Goal: Information Seeking & Learning: Get advice/opinions

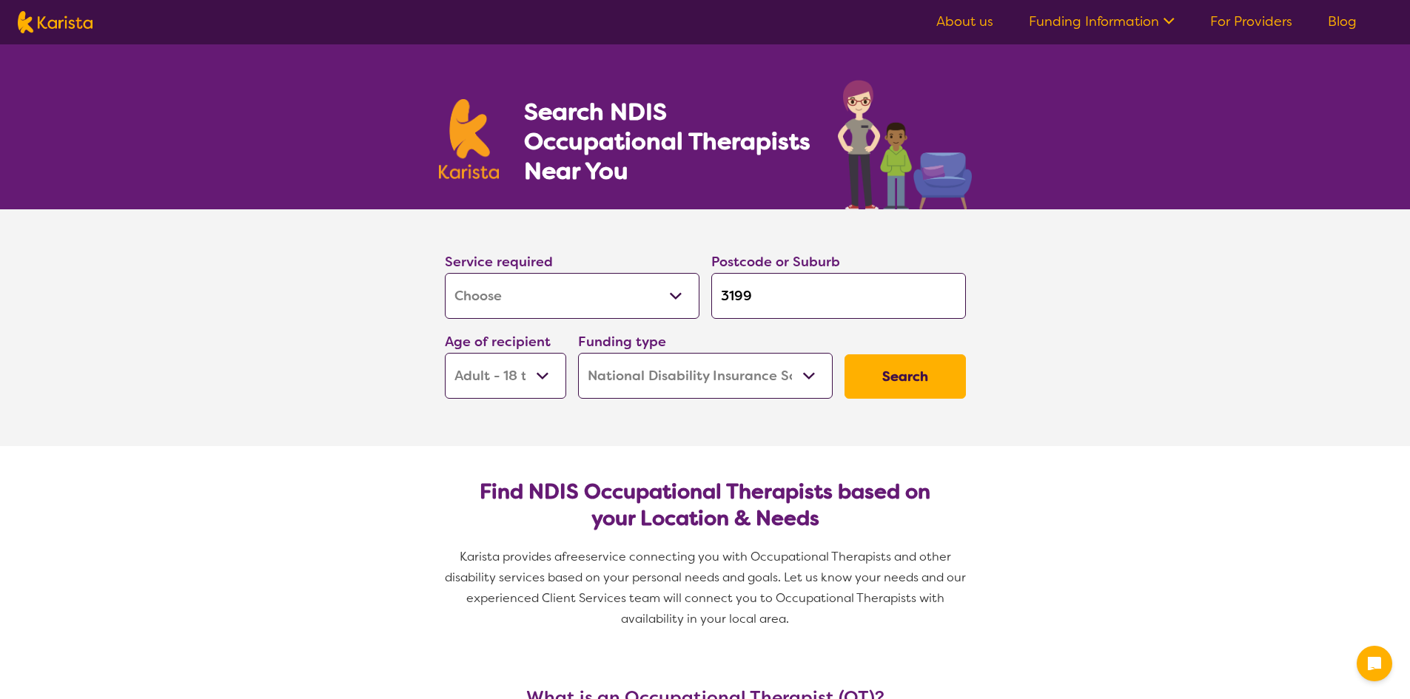
select select "[MEDICAL_DATA]"
select select "AD"
select select "NDIS"
select select "[MEDICAL_DATA]"
select select "AD"
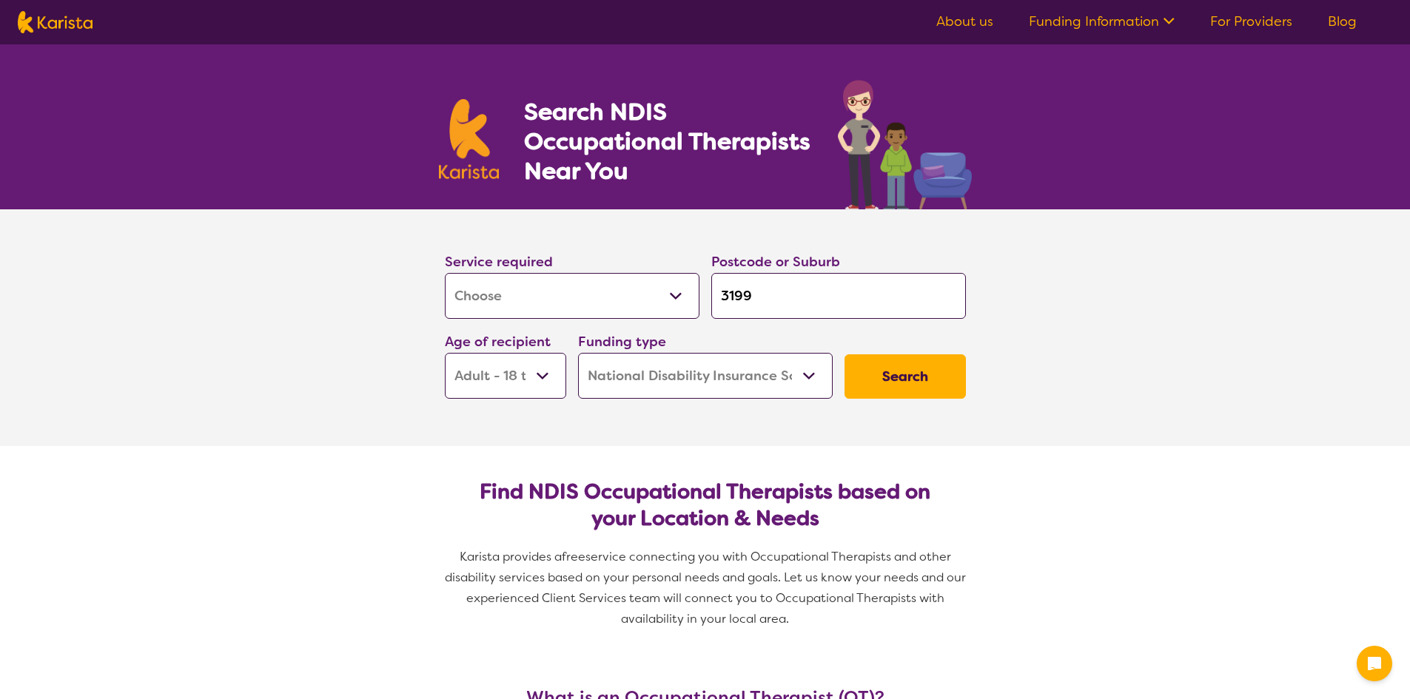
select select "NDIS"
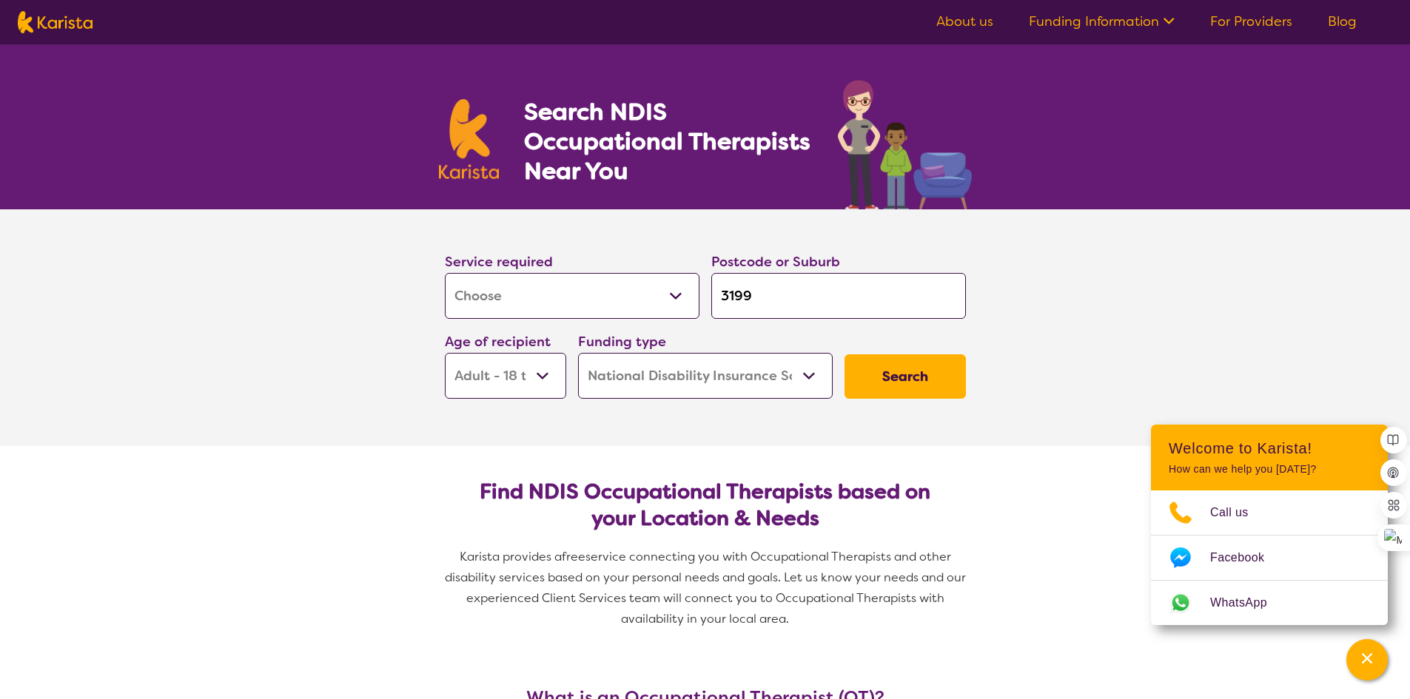
click at [552, 380] on select "Early Childhood - 0 to 9 Child - 10 to 11 Adolescent - 12 to 17 Adult - 18 to 6…" at bounding box center [505, 376] width 121 height 46
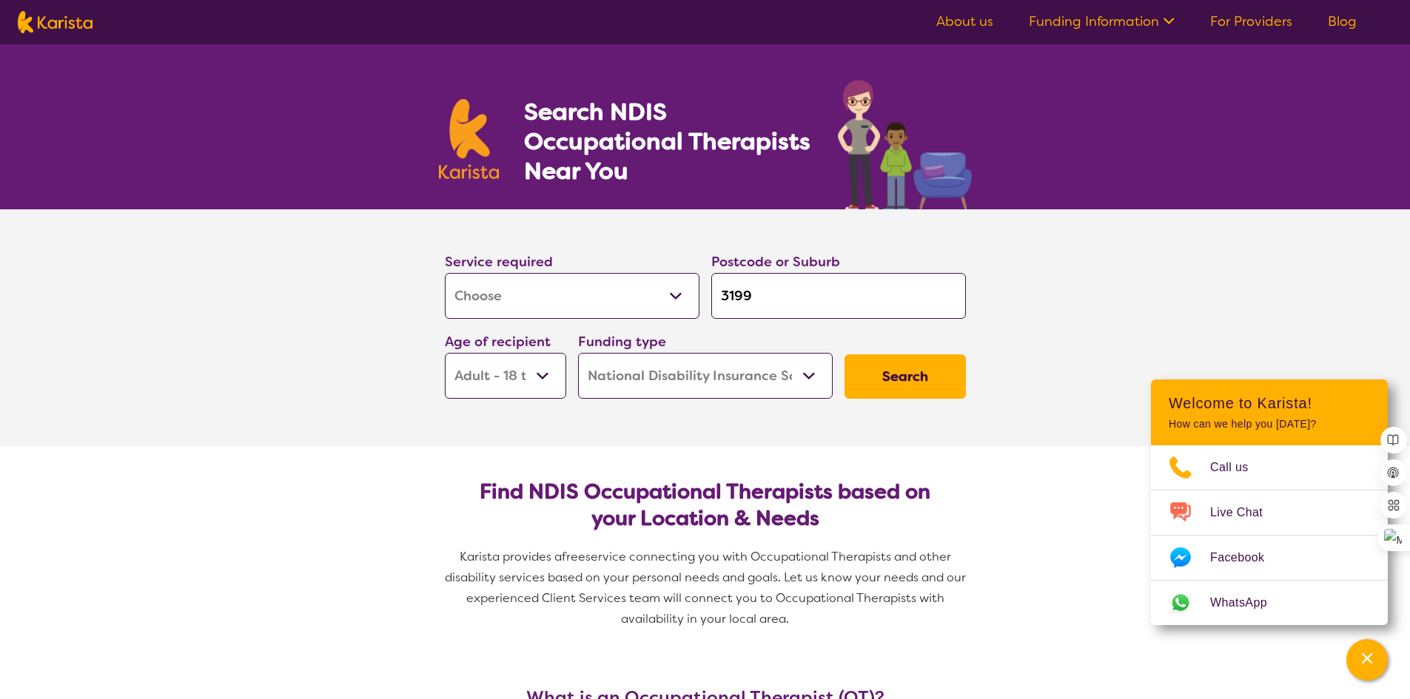
click at [544, 501] on h2 "Find NDIS Occupational Therapists based on your Location & Needs" at bounding box center [705, 505] width 497 height 53
click at [550, 383] on select "Early Childhood - 0 to 9 Child - 10 to 11 Adolescent - 12 to 17 Adult - 18 to 6…" at bounding box center [505, 376] width 121 height 46
select select "AG"
click at [445, 353] on select "Early Childhood - 0 to 9 Child - 10 to 11 Adolescent - 12 to 17 Adult - 18 to 6…" at bounding box center [505, 376] width 121 height 46
select select "AG"
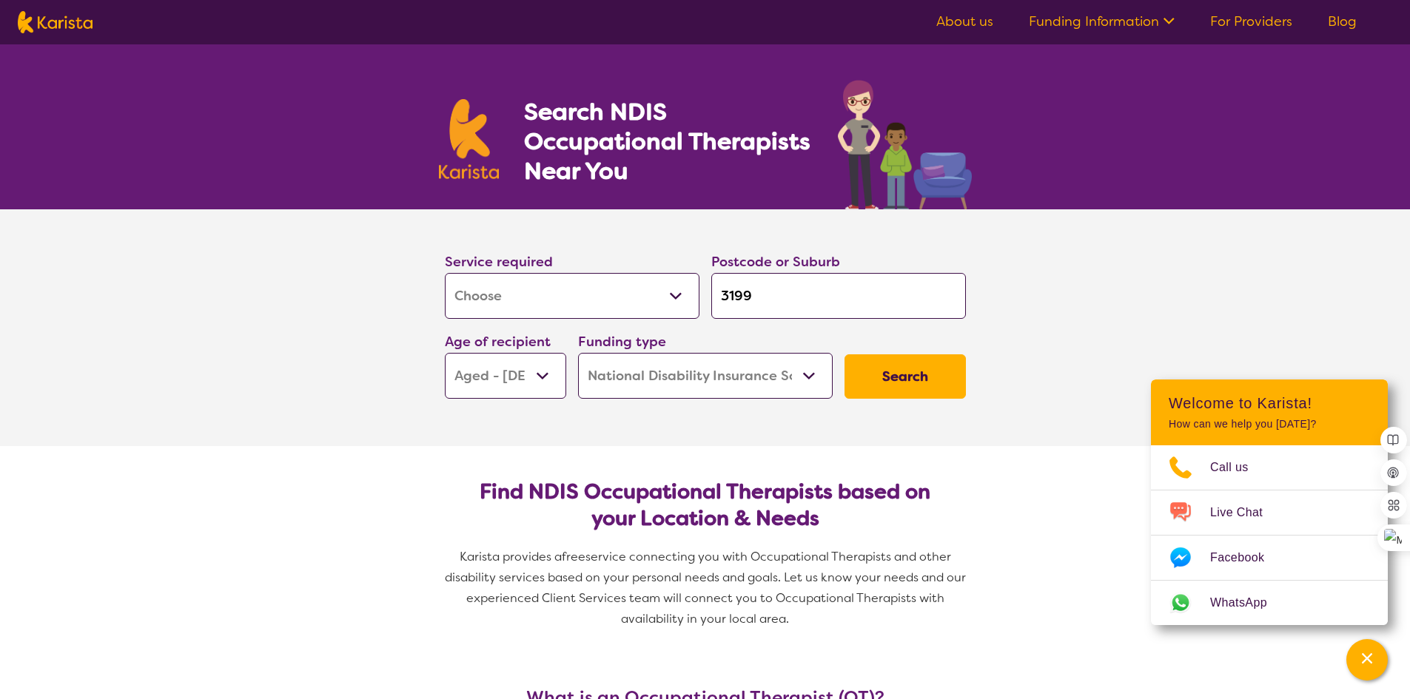
click at [883, 390] on button "Search" at bounding box center [905, 377] width 121 height 44
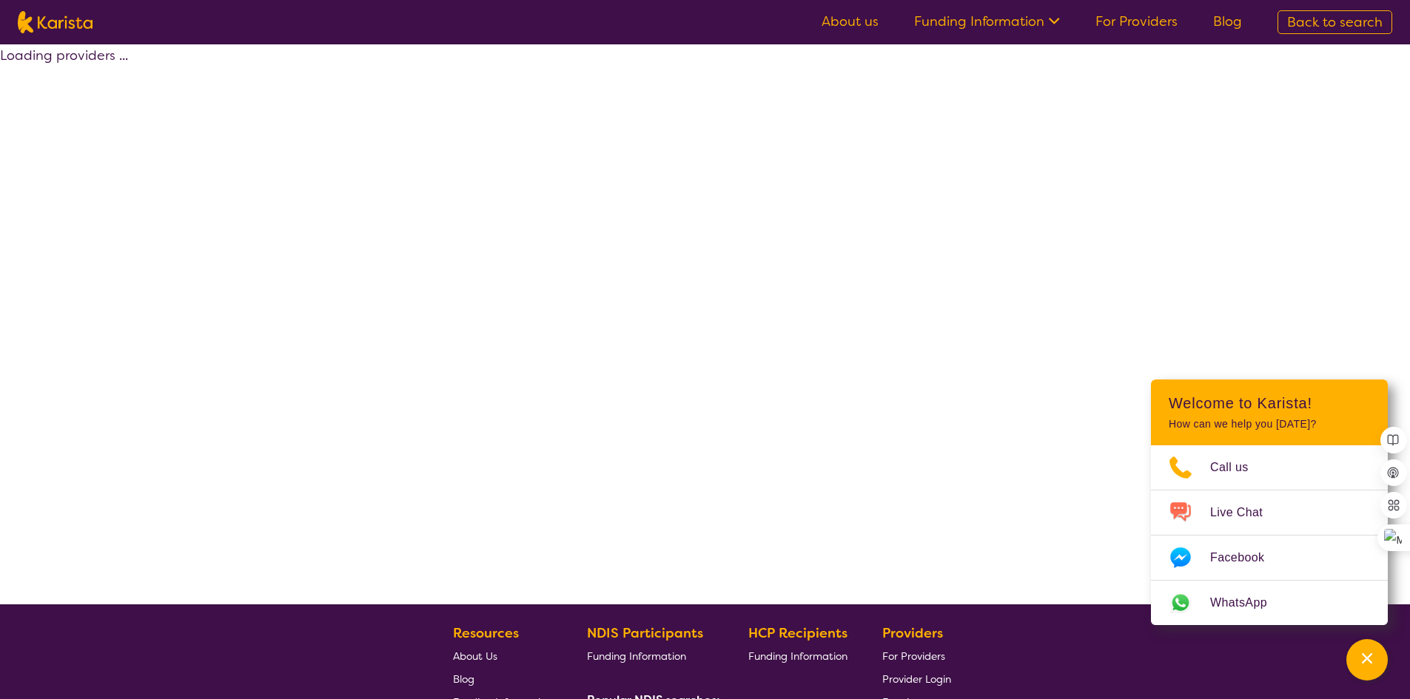
select select "by_score"
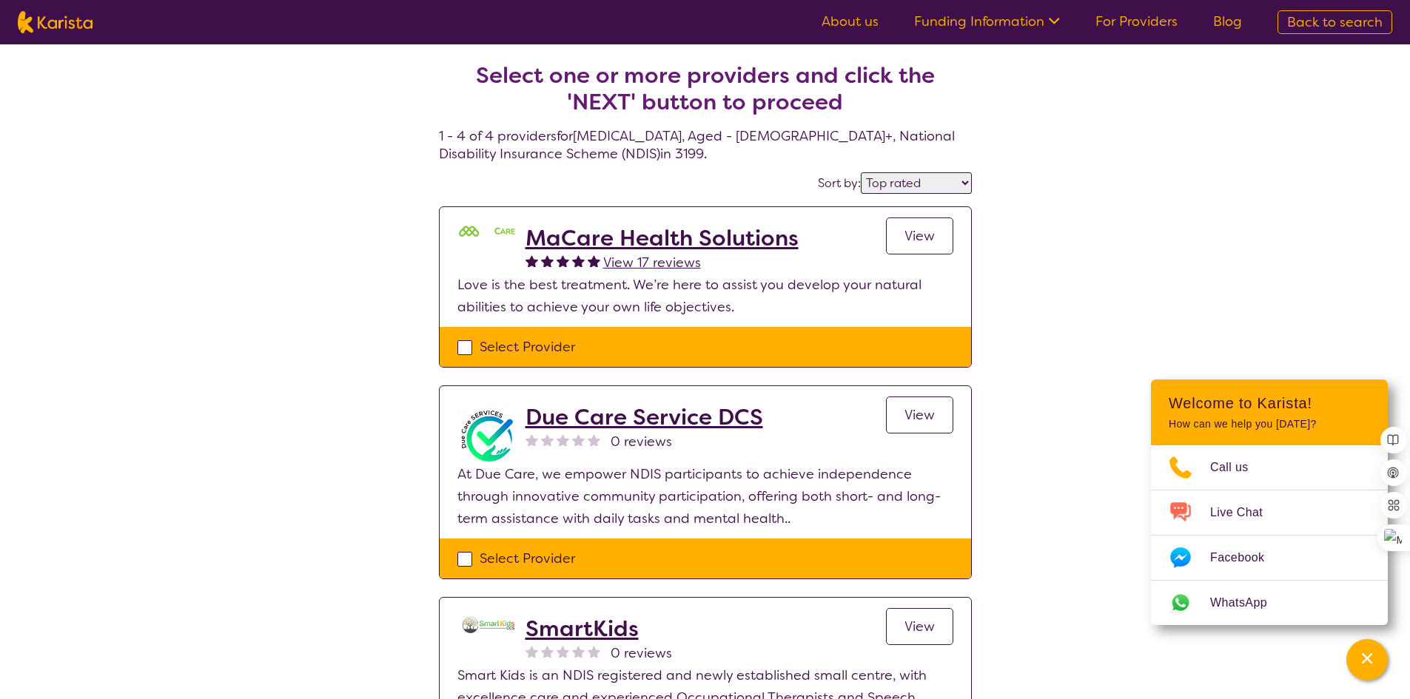
click at [606, 239] on h2 "MaCare Health Solutions" at bounding box center [662, 238] width 273 height 27
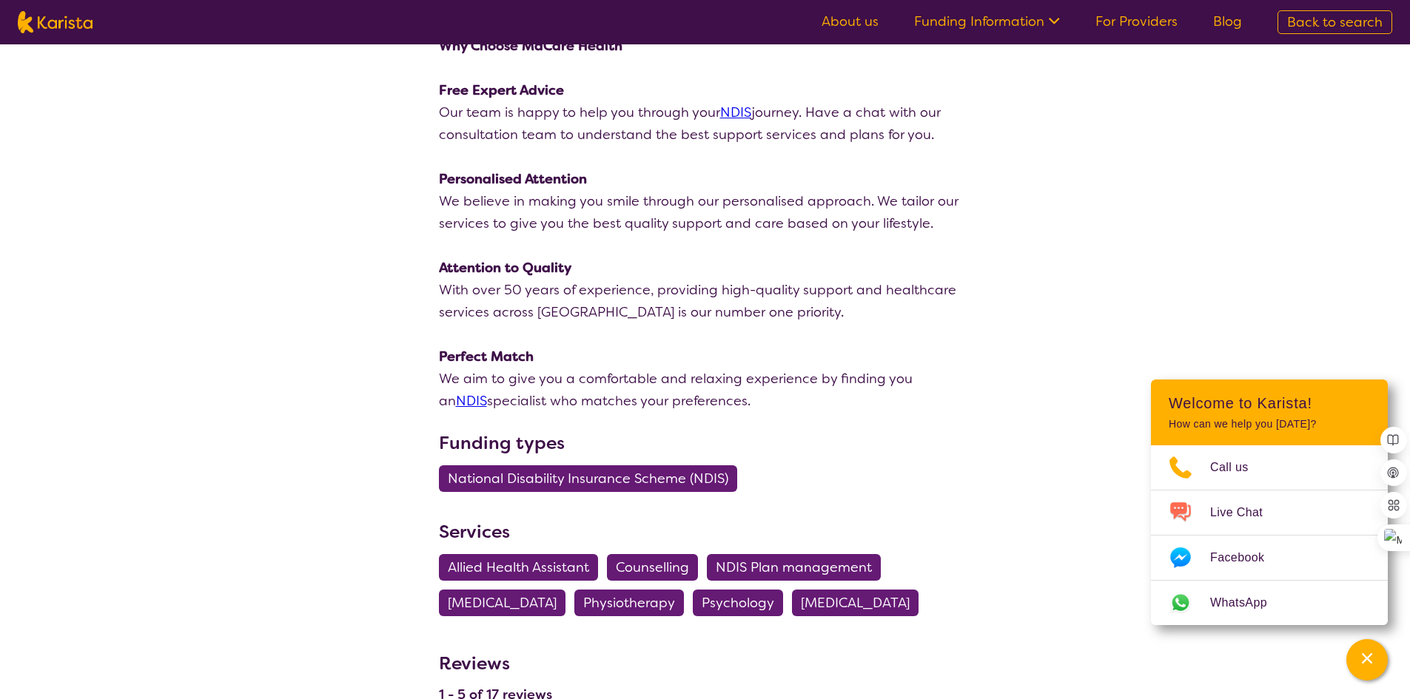
scroll to position [296, 0]
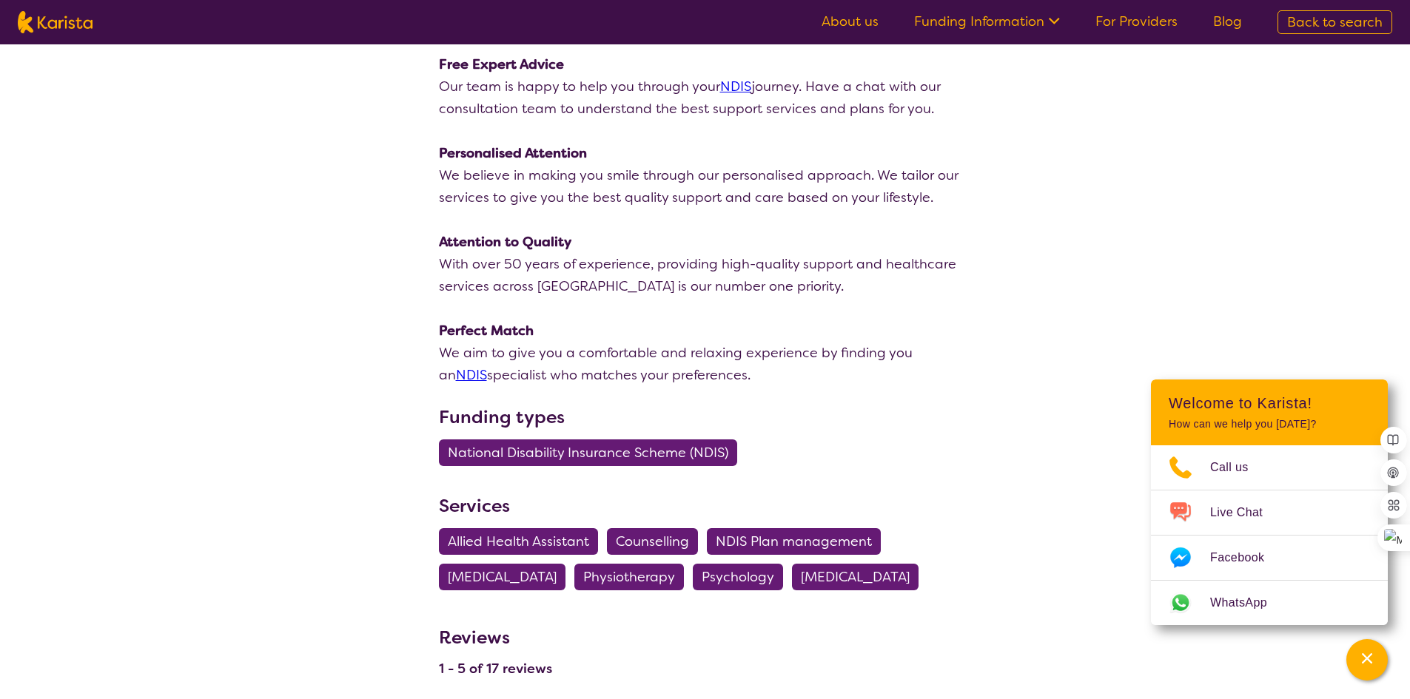
click at [540, 571] on span "[MEDICAL_DATA]" at bounding box center [502, 577] width 109 height 27
select select "[MEDICAL_DATA]"
select select "AG"
select select "NDIS"
select select "[MEDICAL_DATA]"
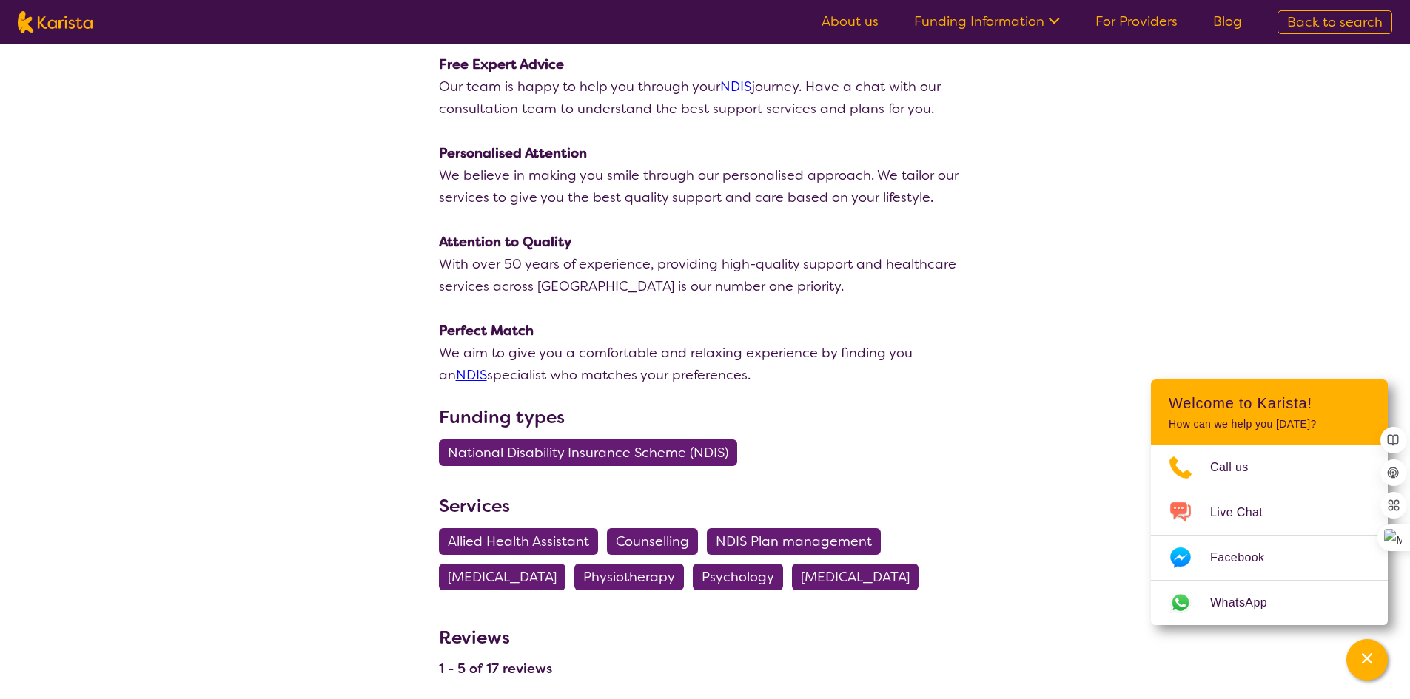
select select "AG"
select select "NDIS"
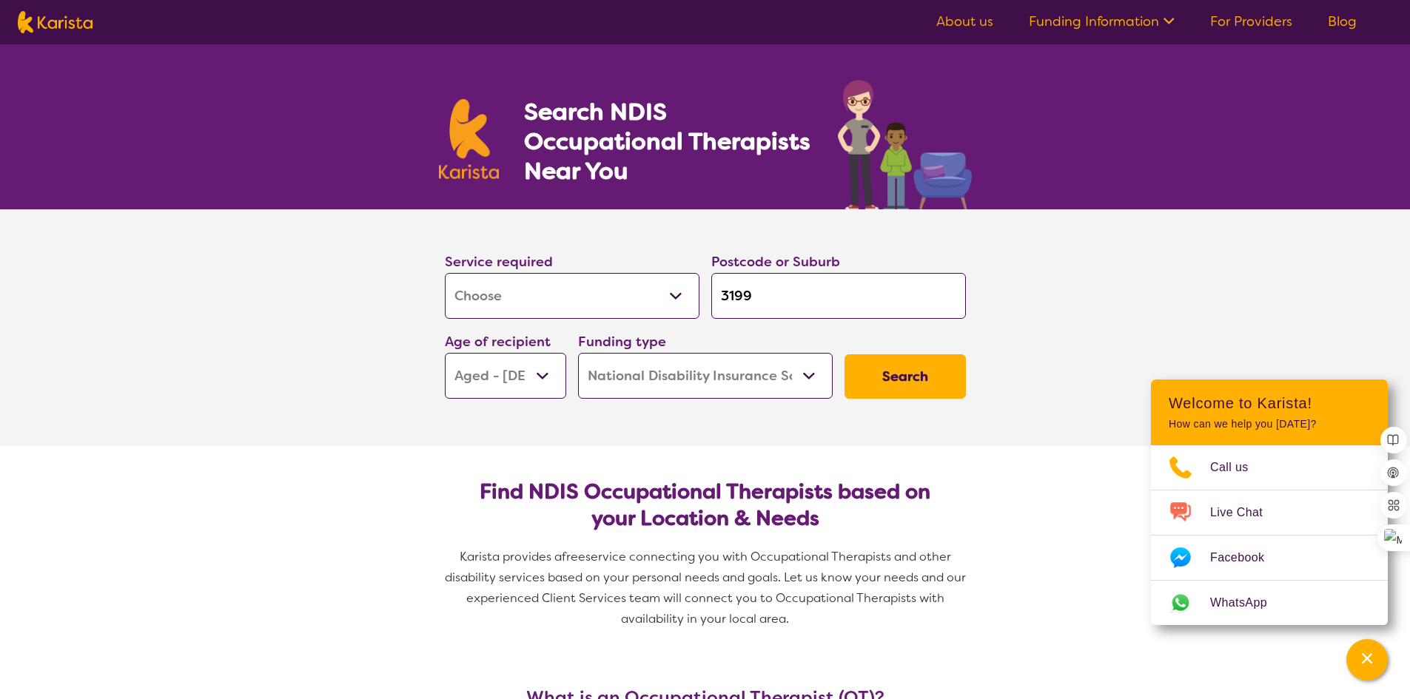
click at [859, 385] on button "Search" at bounding box center [905, 377] width 121 height 44
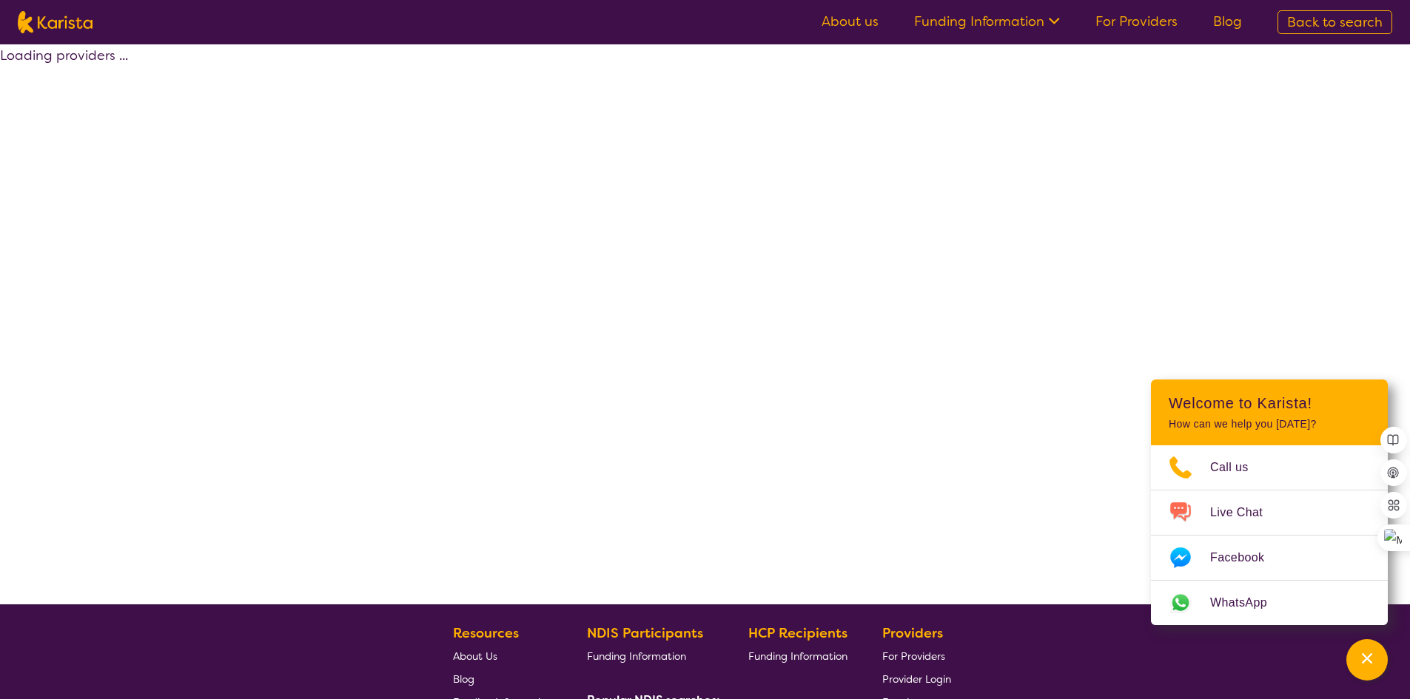
select select "by_score"
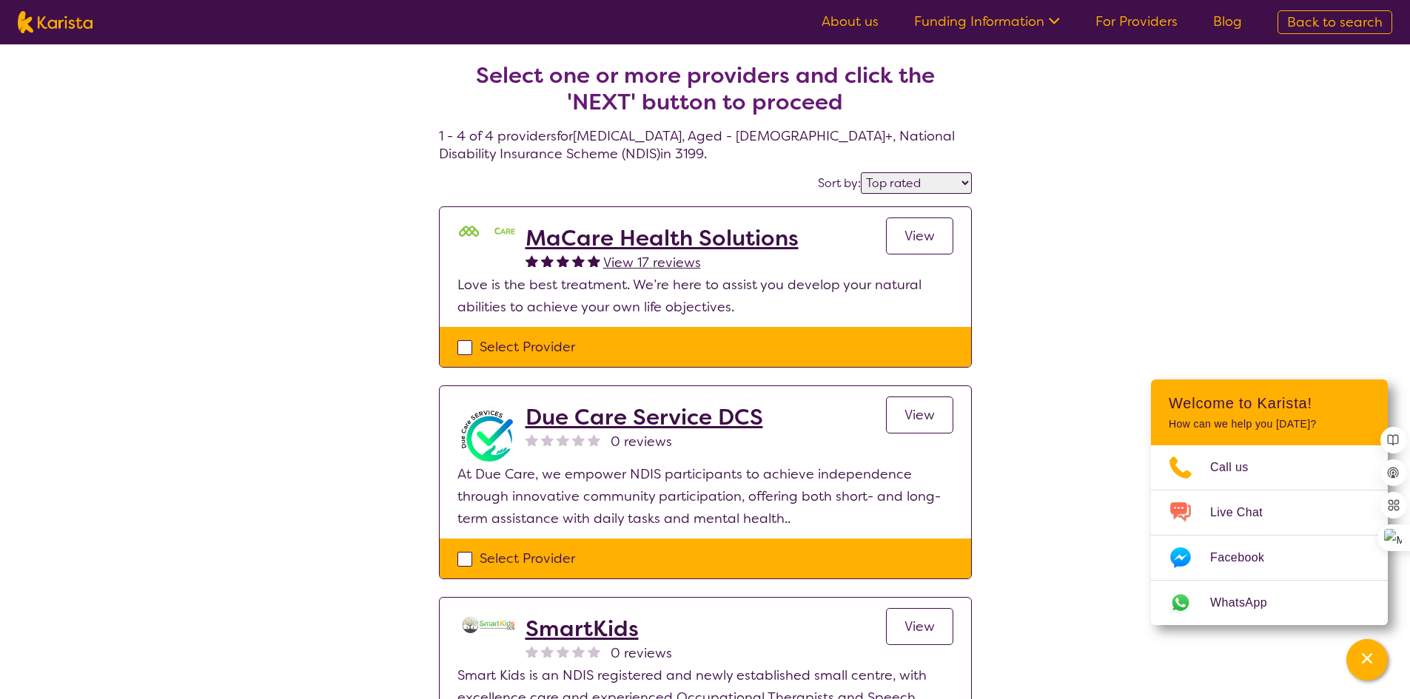
click at [929, 233] on span "View" at bounding box center [919, 236] width 30 height 18
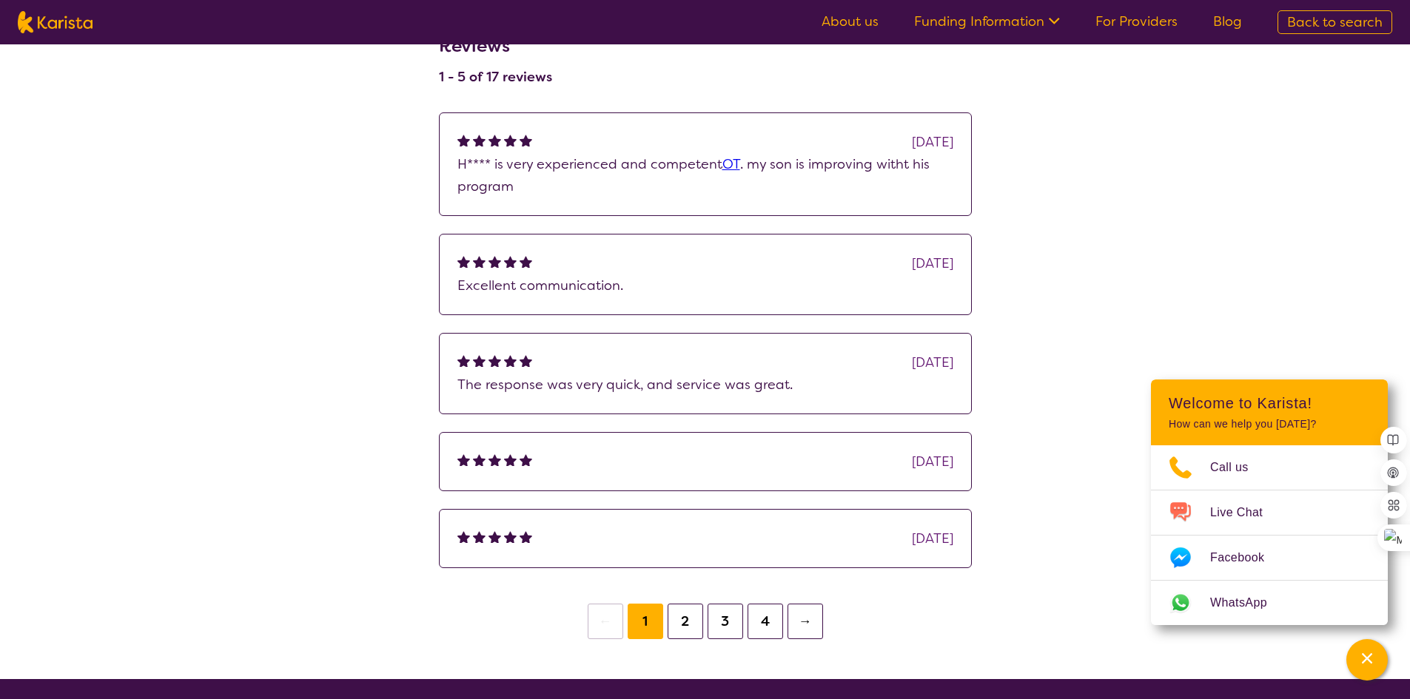
scroll to position [740, 0]
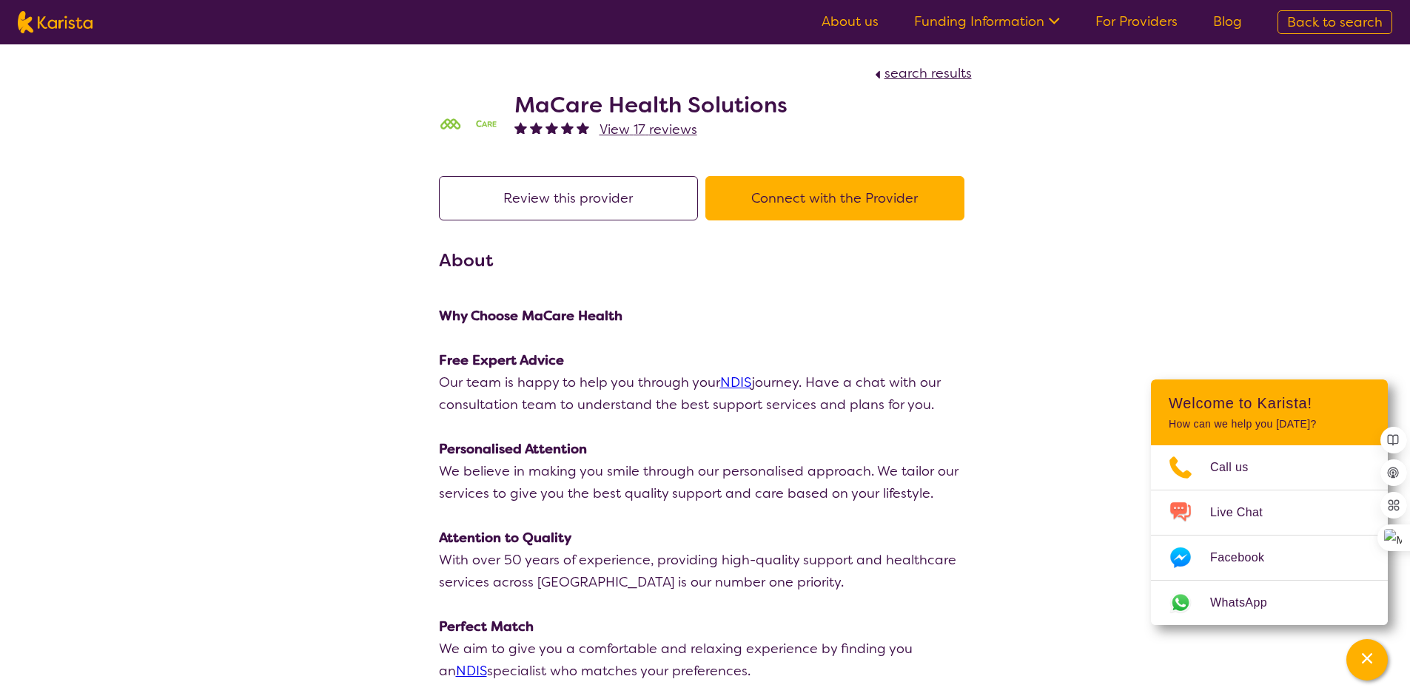
select select "by_score"
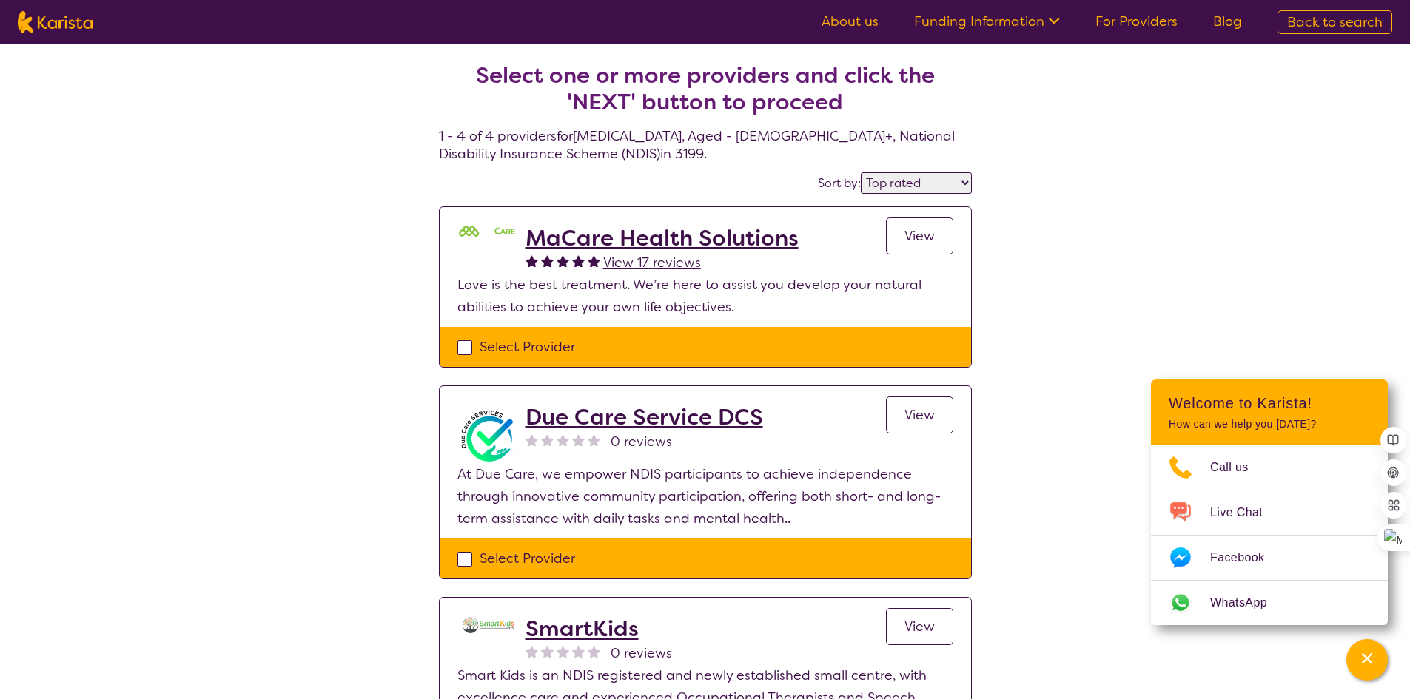
click at [934, 414] on span "View" at bounding box center [919, 415] width 30 height 18
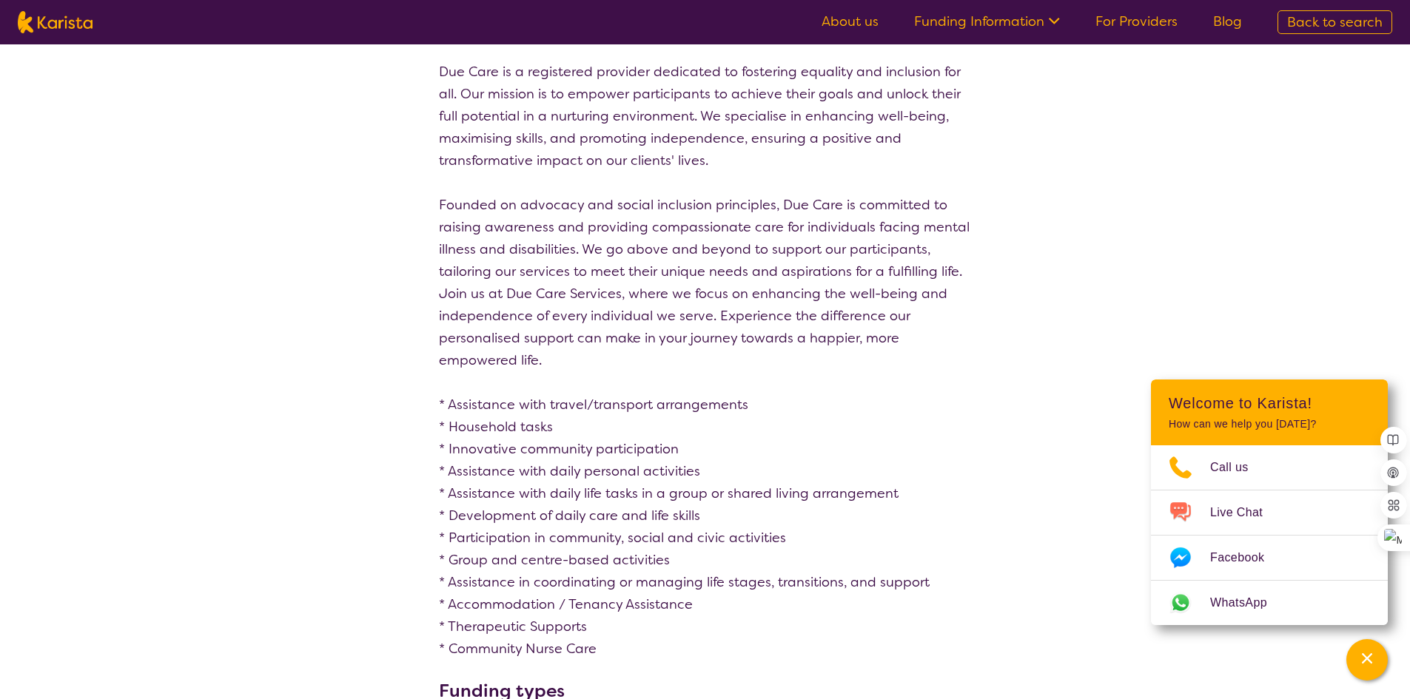
scroll to position [296, 0]
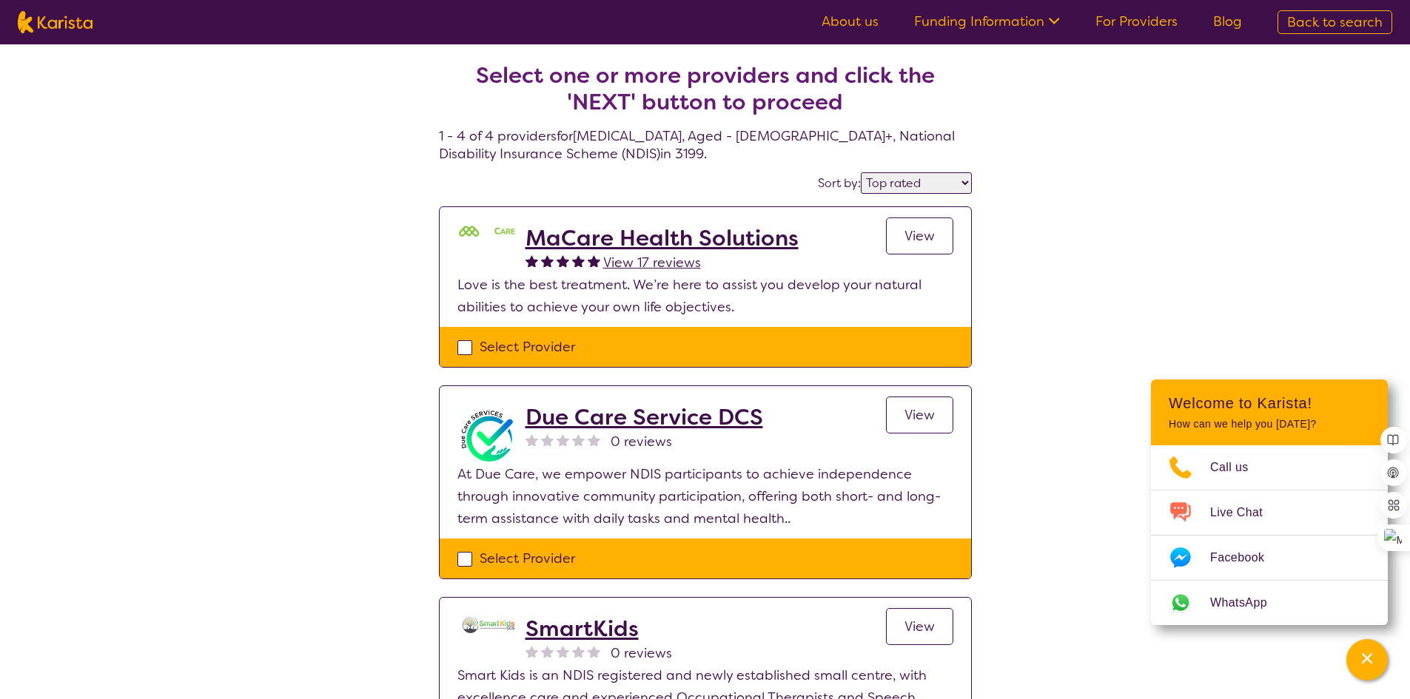
click at [957, 178] on select "Highly reviewed Top rated" at bounding box center [916, 182] width 111 height 21
select select "highly_reviewed"
click at [862, 172] on select "Highly reviewed Top rated" at bounding box center [916, 182] width 111 height 21
click at [1027, 271] on div "Select one or more providers and click the 'NEXT' button to proceed 1 - 4 of 4 …" at bounding box center [705, 544] width 1410 height 1001
click at [468, 341] on div "Select Provider" at bounding box center [705, 347] width 496 height 22
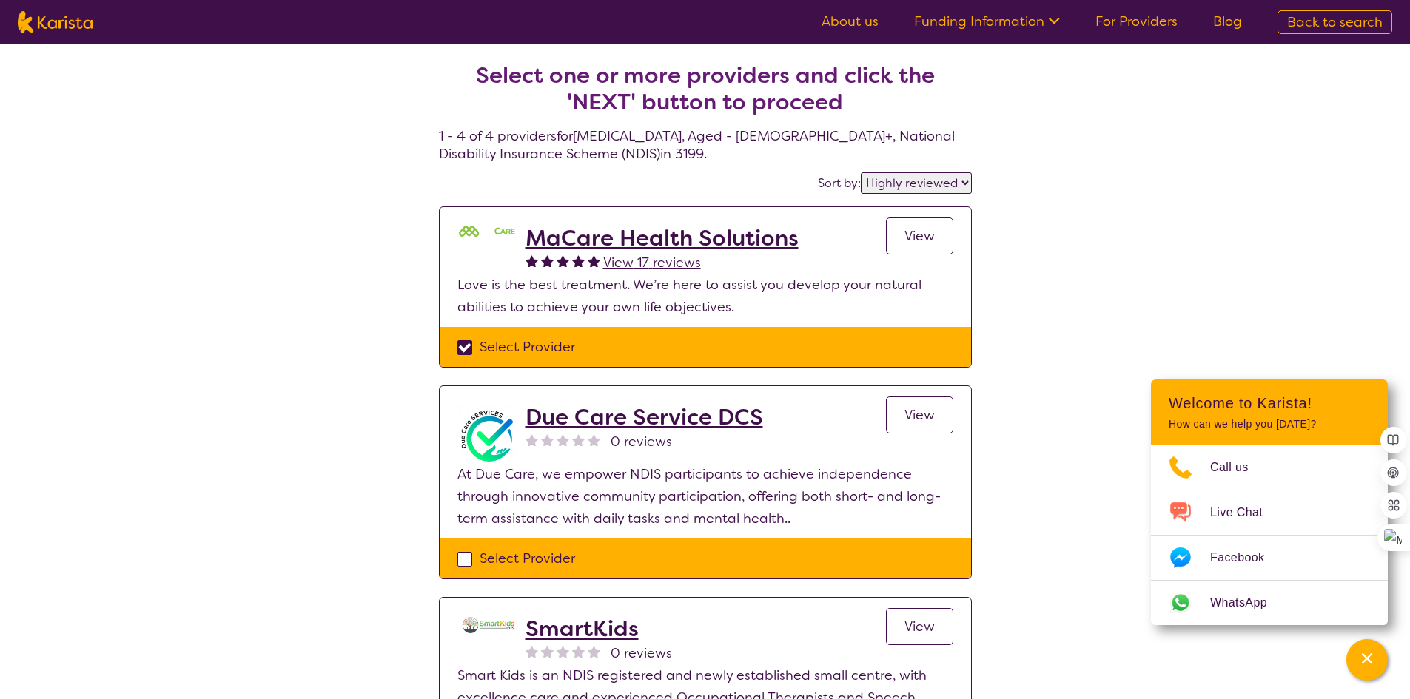
checkbox input "true"
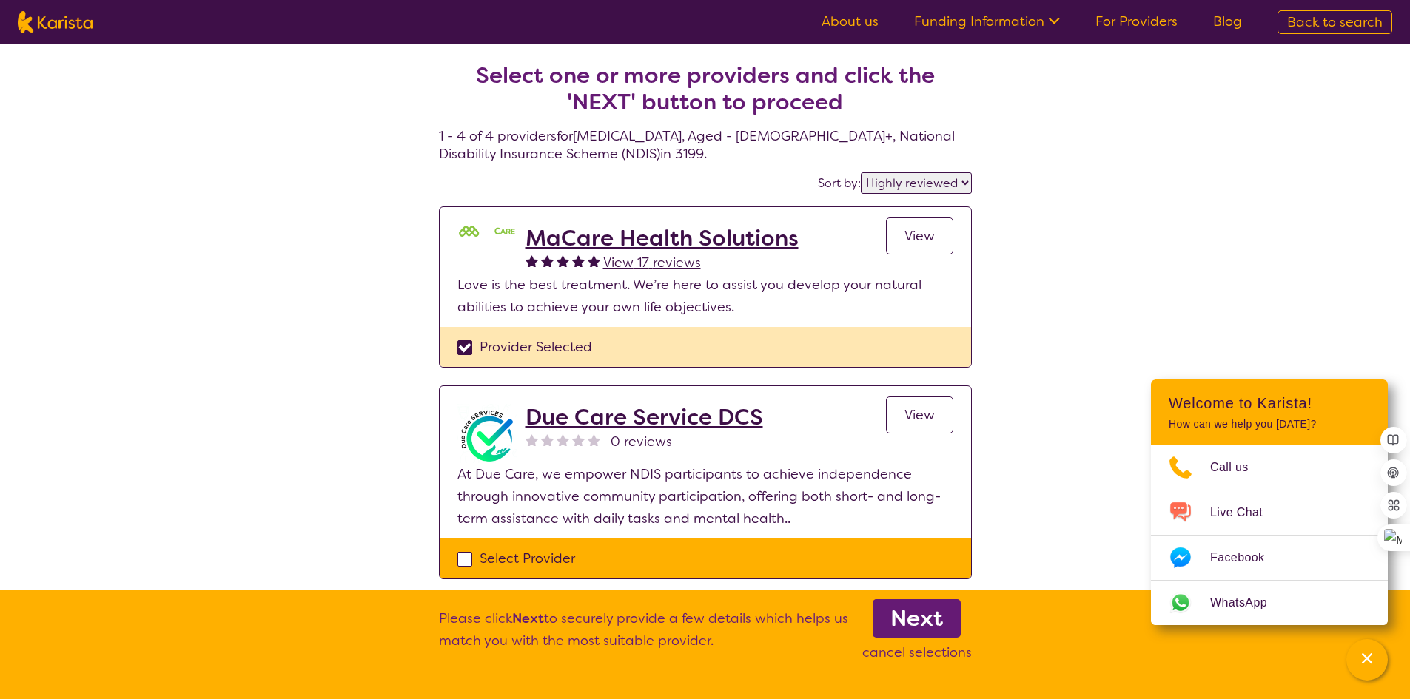
click at [930, 616] on b "Next" at bounding box center [916, 619] width 53 height 30
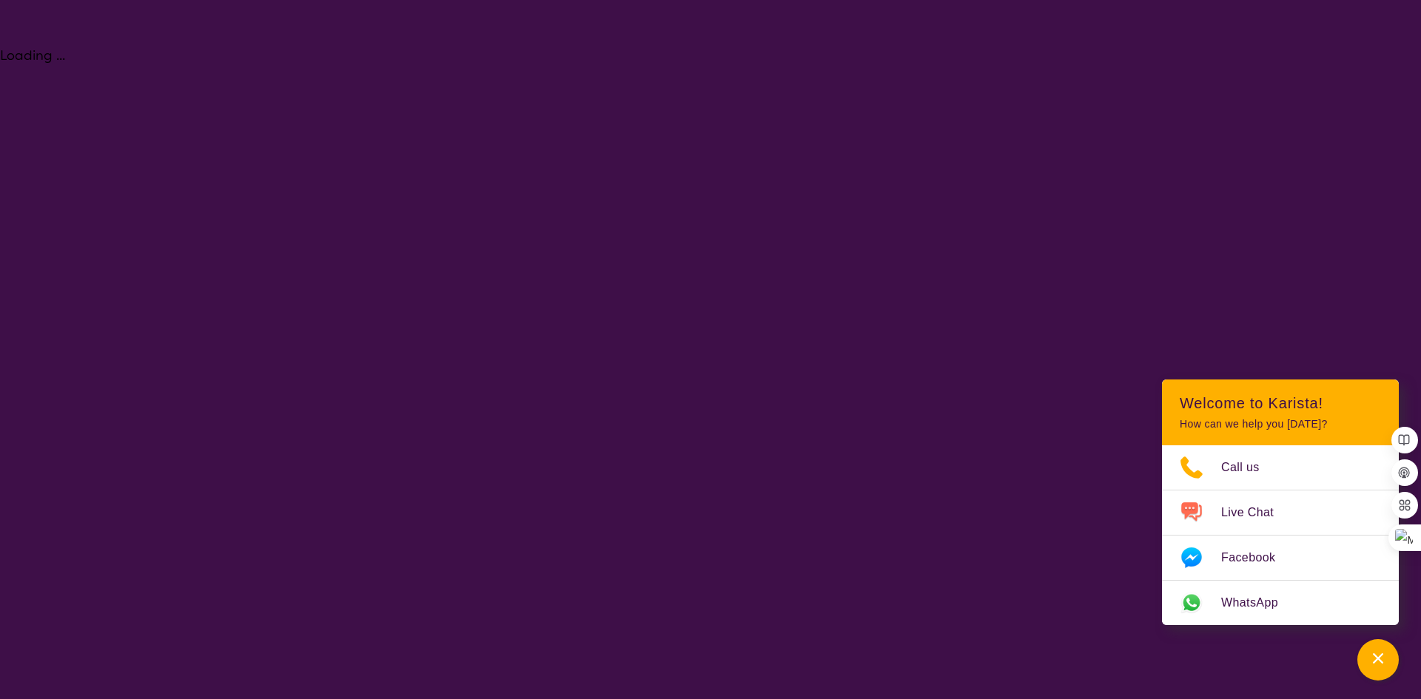
select select "[MEDICAL_DATA]"
select select "AG"
select select "NDIS"
select select "[MEDICAL_DATA]"
select select "AG"
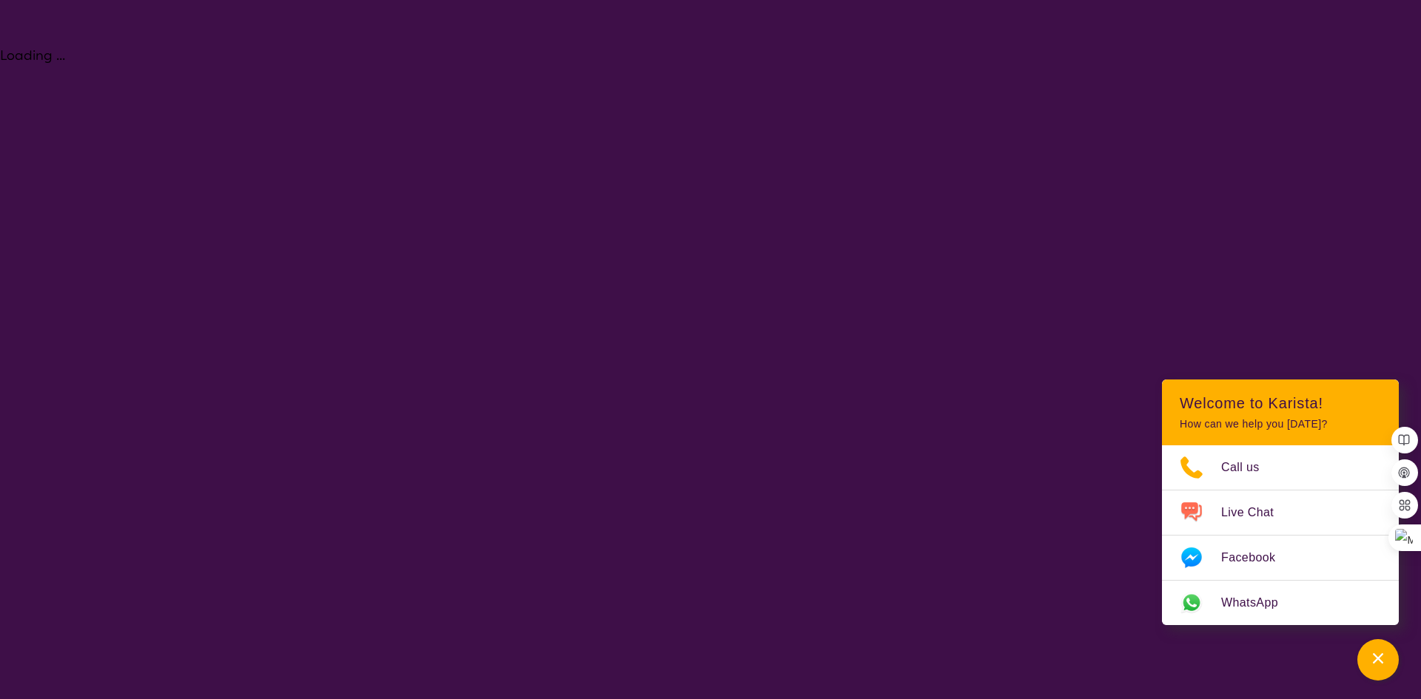
select select "NDIS"
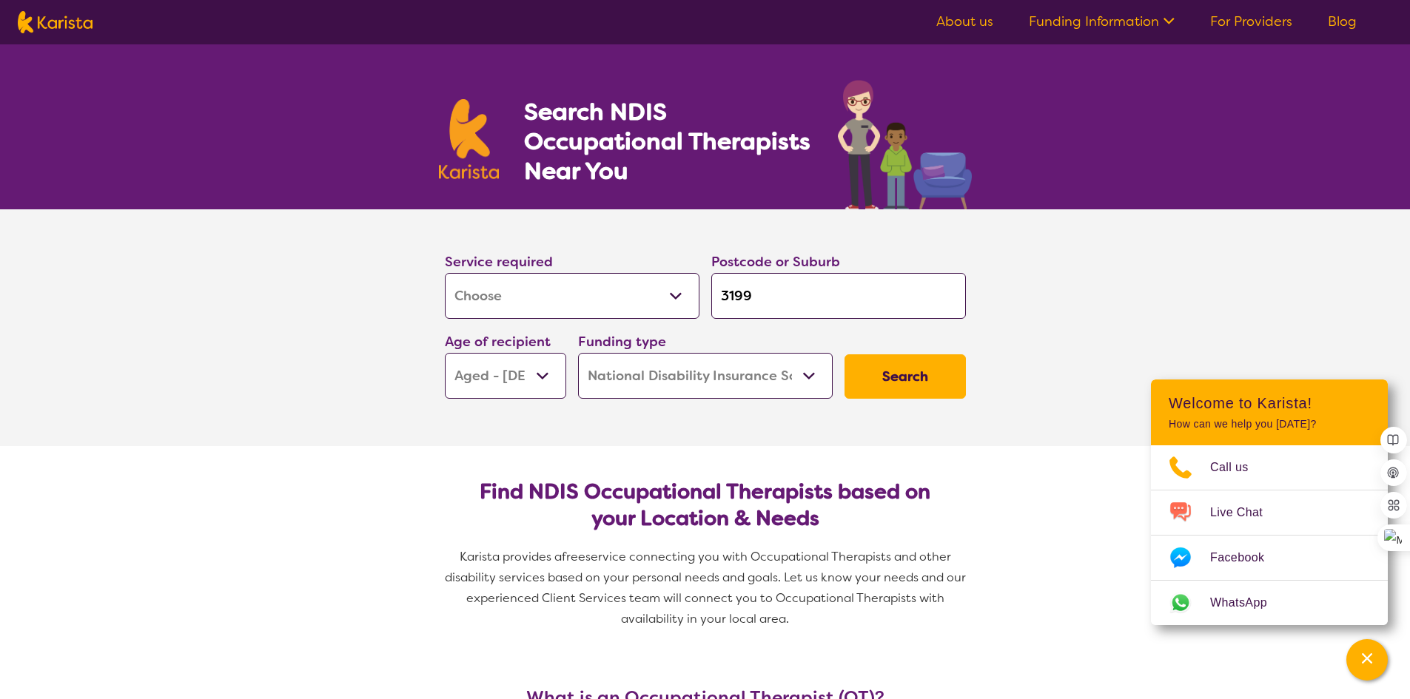
click at [909, 371] on button "Search" at bounding box center [905, 377] width 121 height 44
select select "by_score"
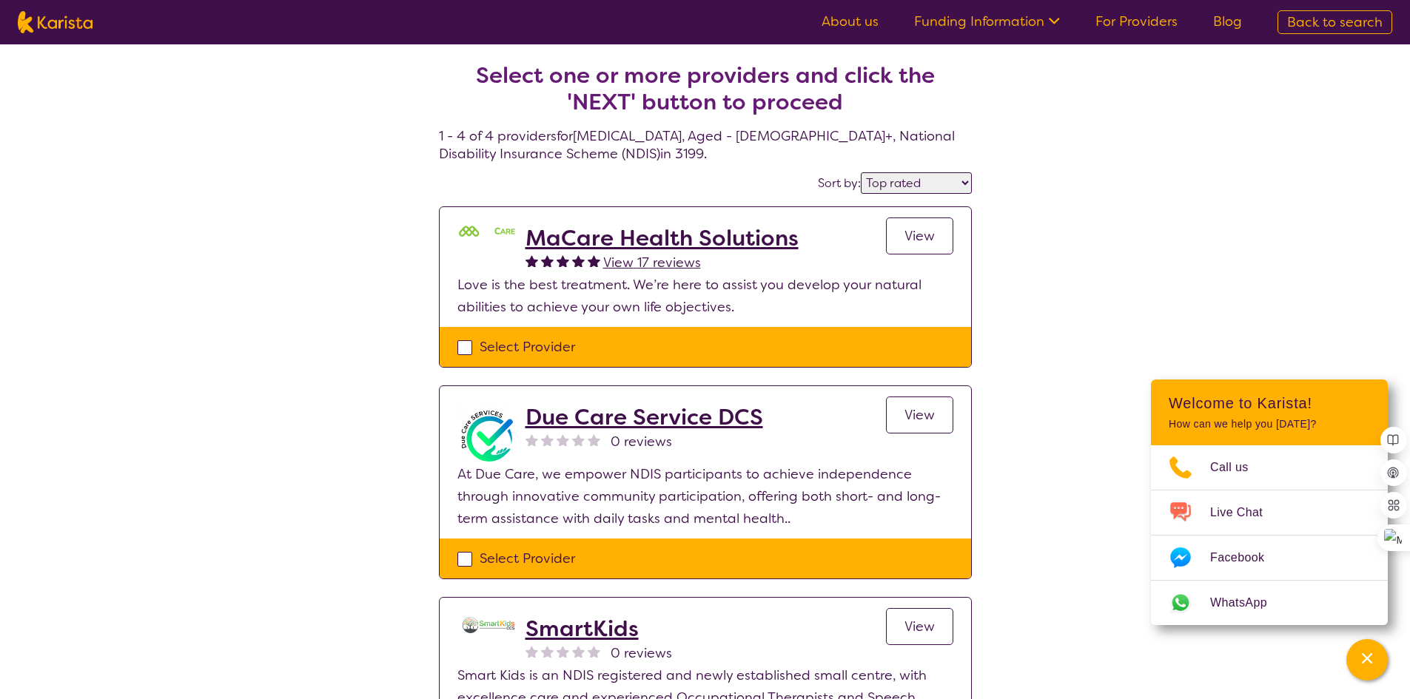
select select "[MEDICAL_DATA]"
select select "AG"
select select "NDIS"
select select "[MEDICAL_DATA]"
select select "AG"
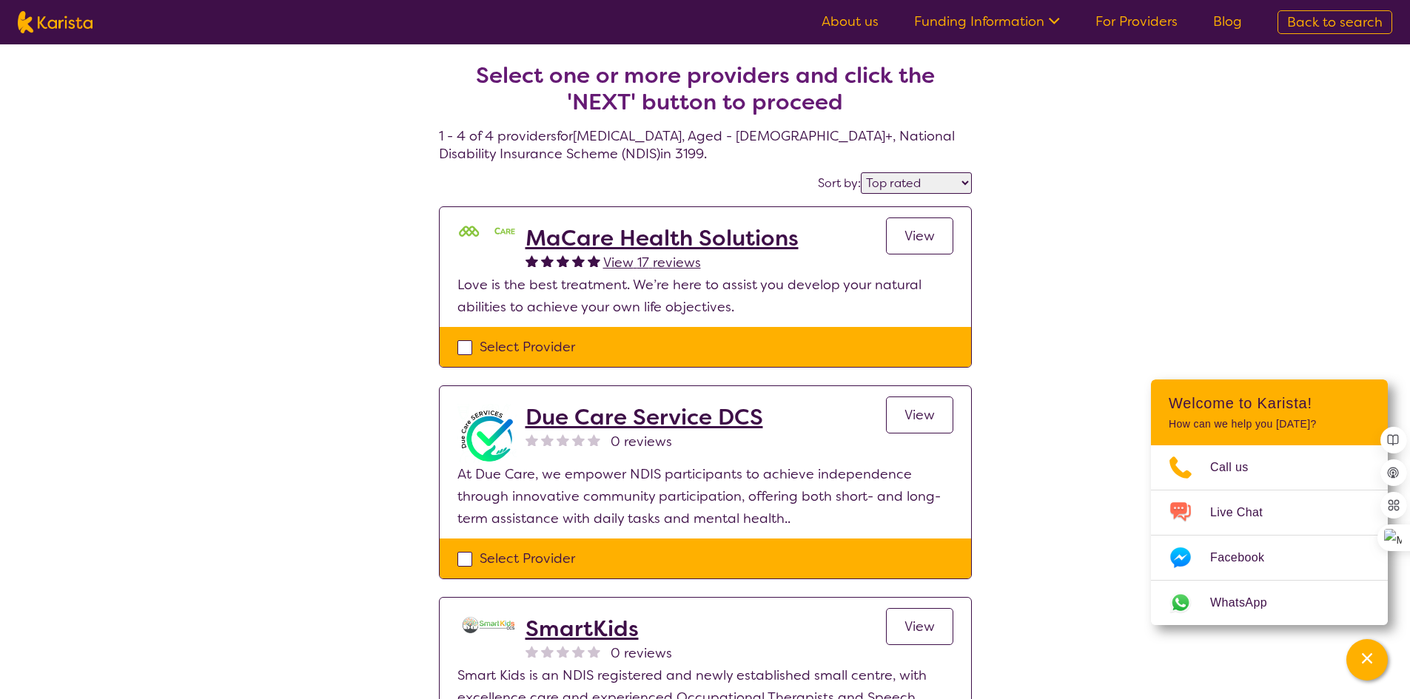
select select "NDIS"
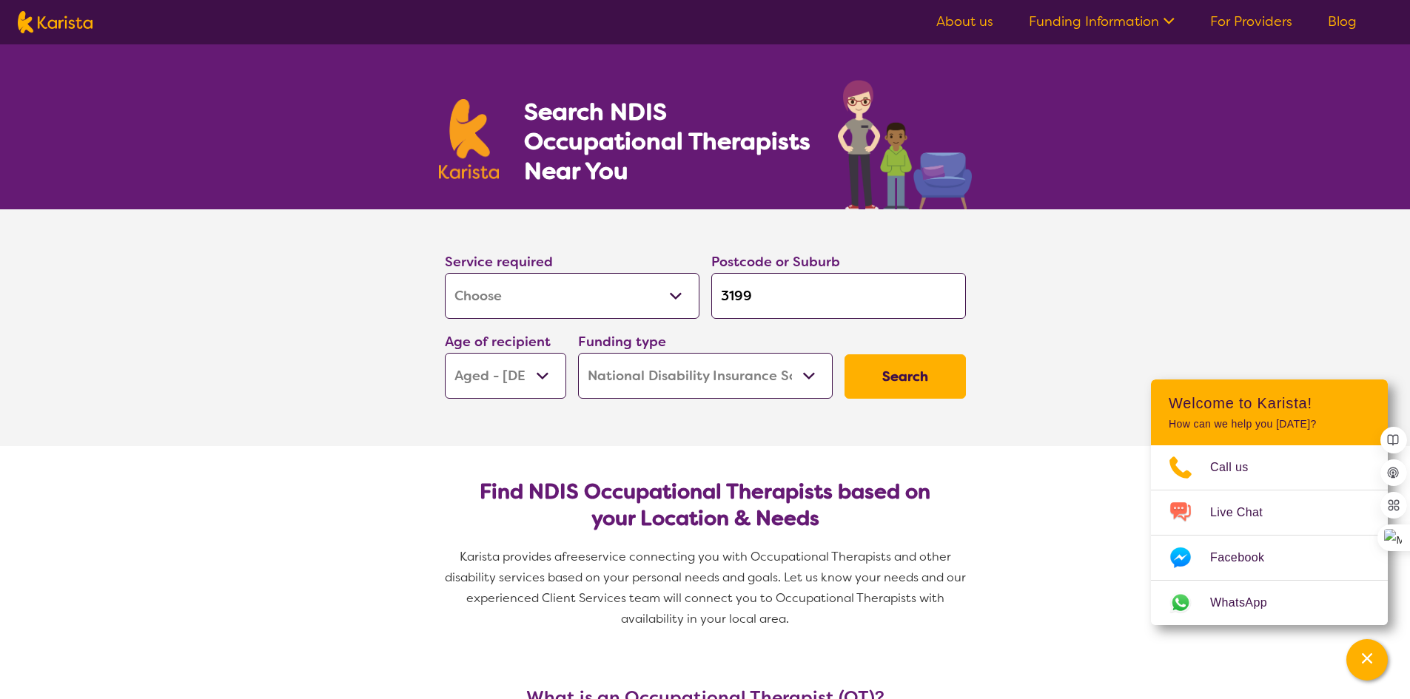
click at [676, 303] on select "Allied Health Assistant Assessment ([MEDICAL_DATA] or [MEDICAL_DATA]) Behaviour…" at bounding box center [572, 296] width 255 height 46
click at [923, 372] on button "Search" at bounding box center [905, 377] width 121 height 44
select select "by_score"
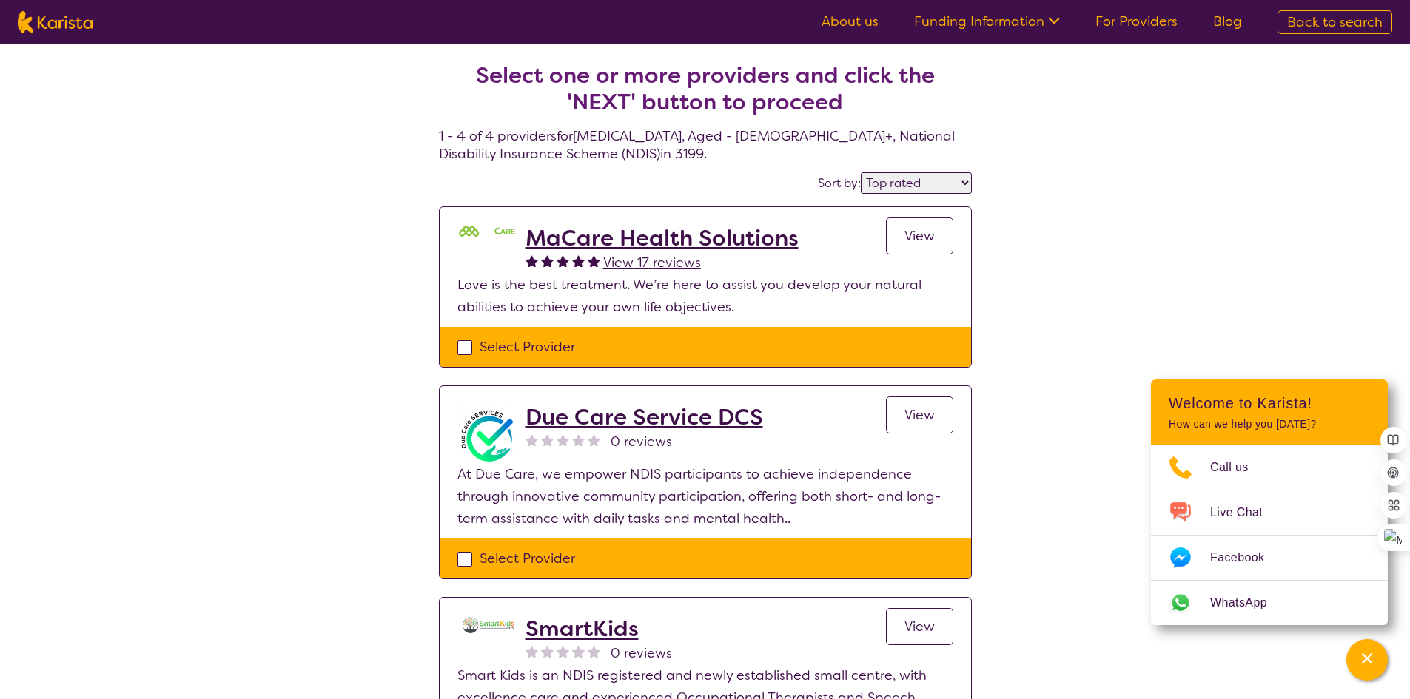
click at [668, 262] on span "View 17 reviews" at bounding box center [652, 263] width 98 height 18
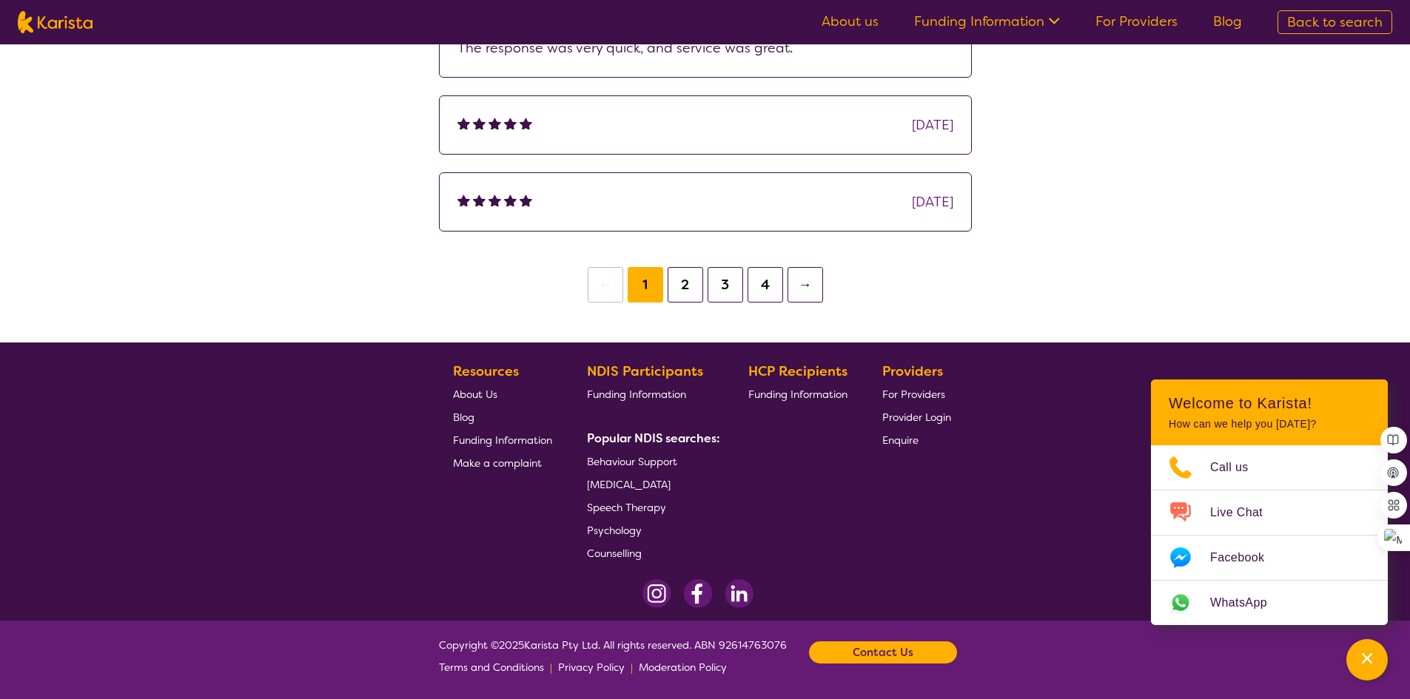
click at [750, 290] on button "4" at bounding box center [766, 285] width 36 height 36
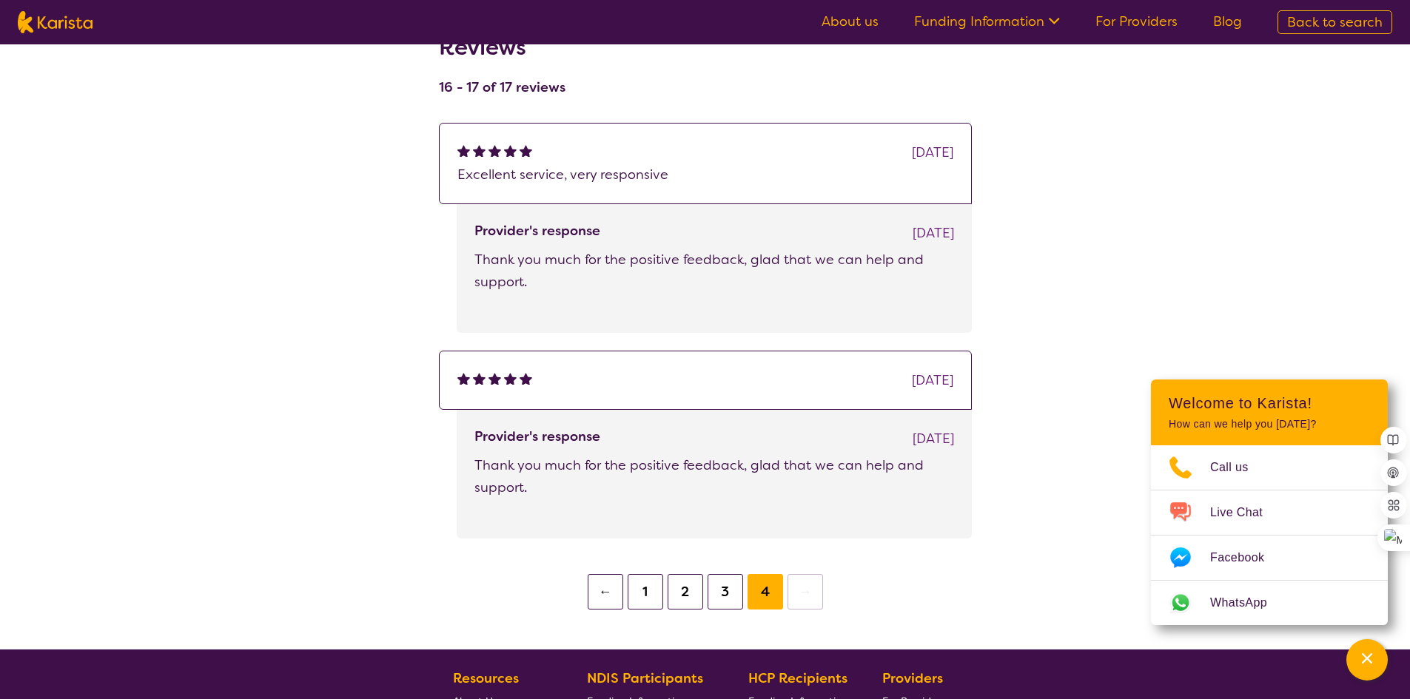
scroll to position [222, 0]
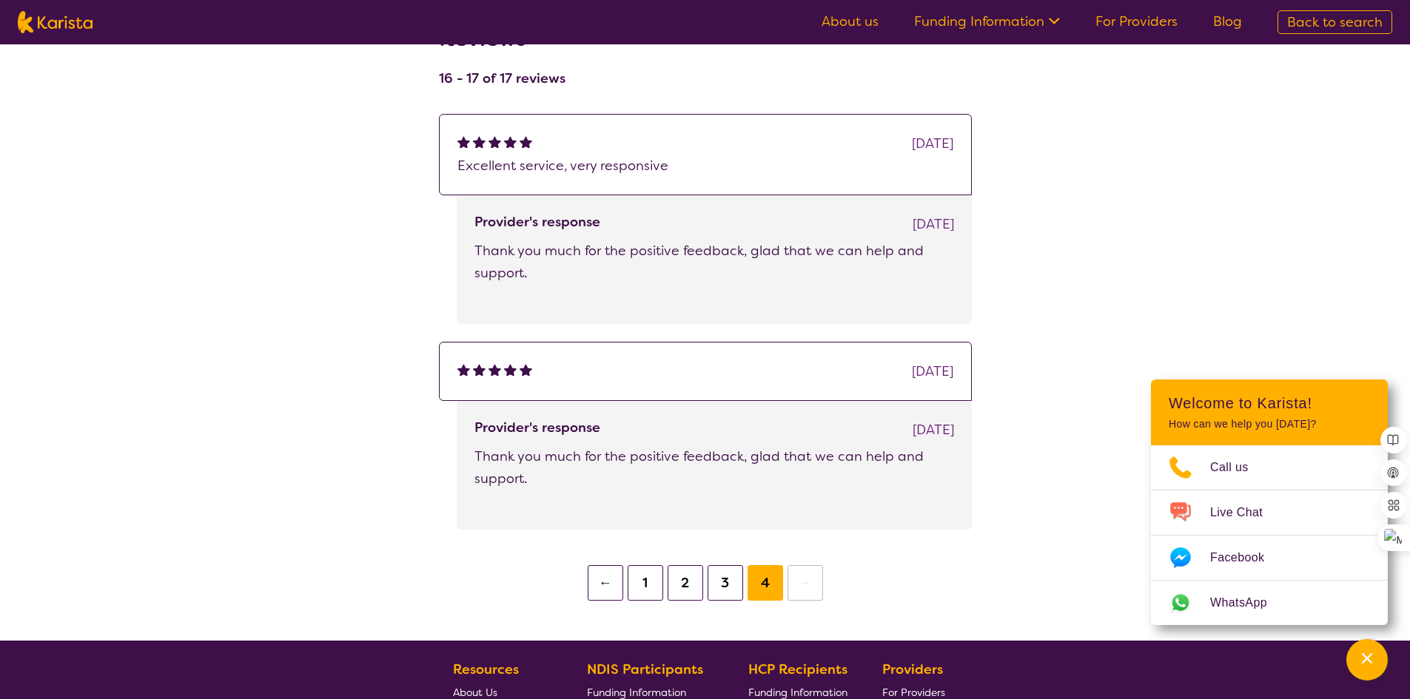
click at [718, 585] on button "3" at bounding box center [726, 583] width 36 height 36
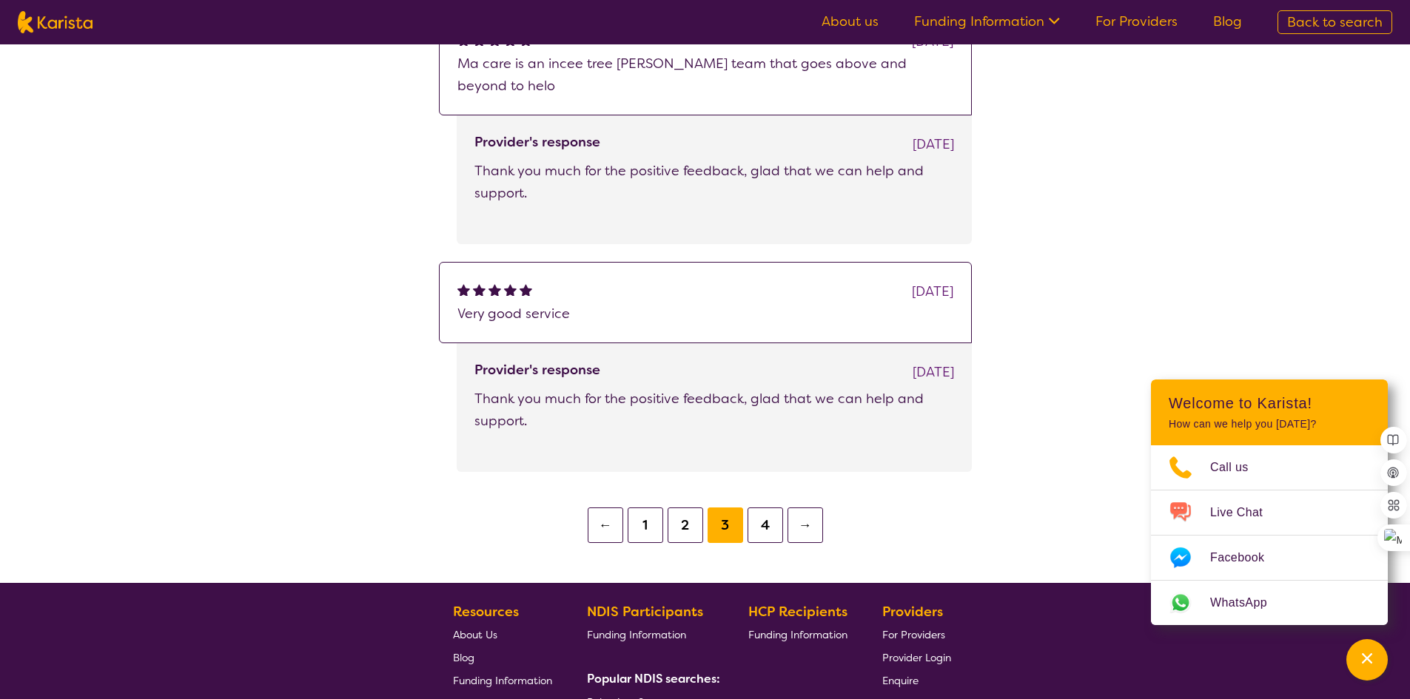
scroll to position [740, 0]
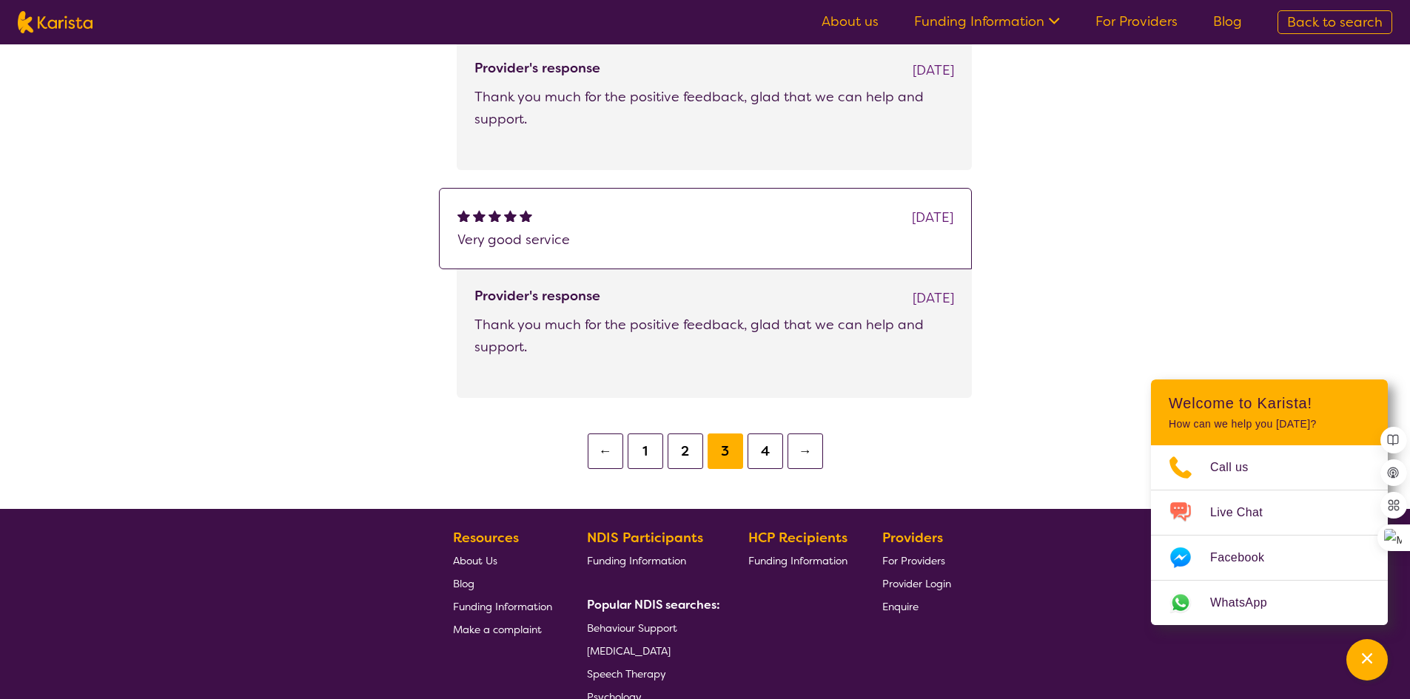
click at [696, 434] on button "2" at bounding box center [686, 452] width 36 height 36
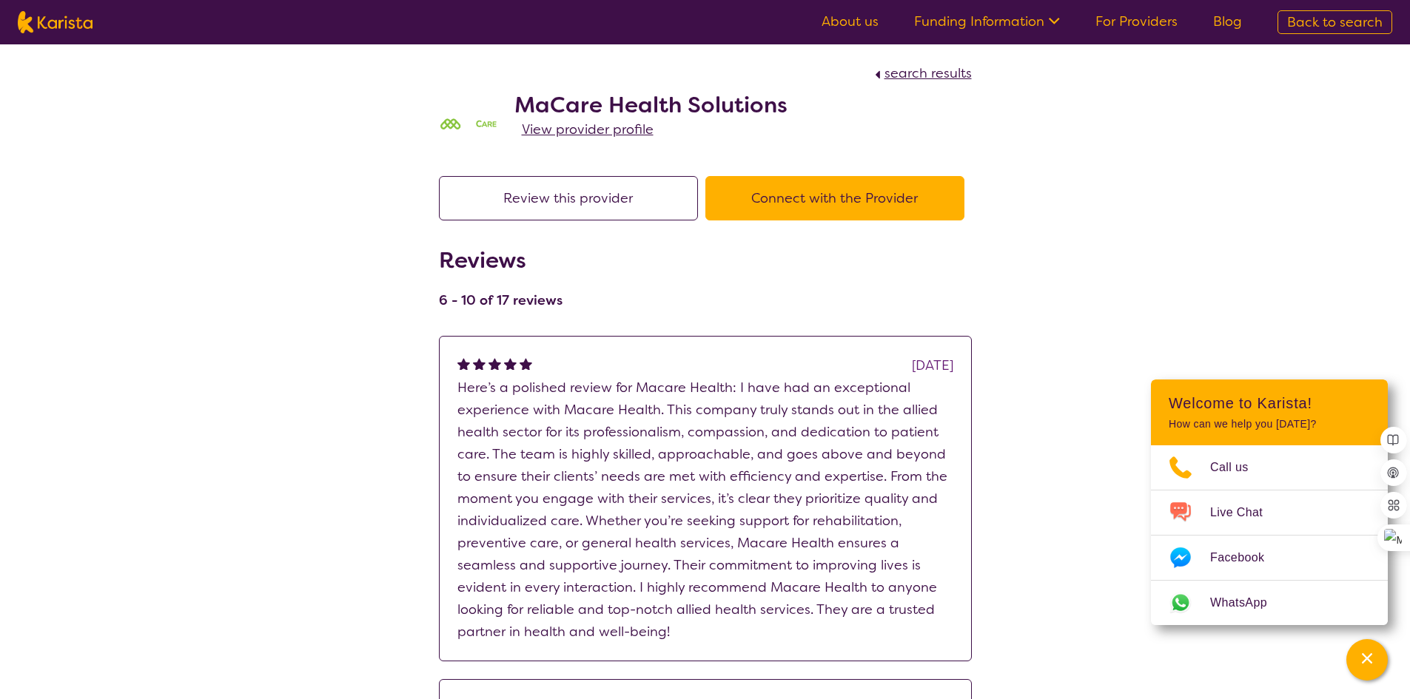
click at [936, 71] on span "search results" at bounding box center [927, 73] width 87 height 18
select select "by_score"
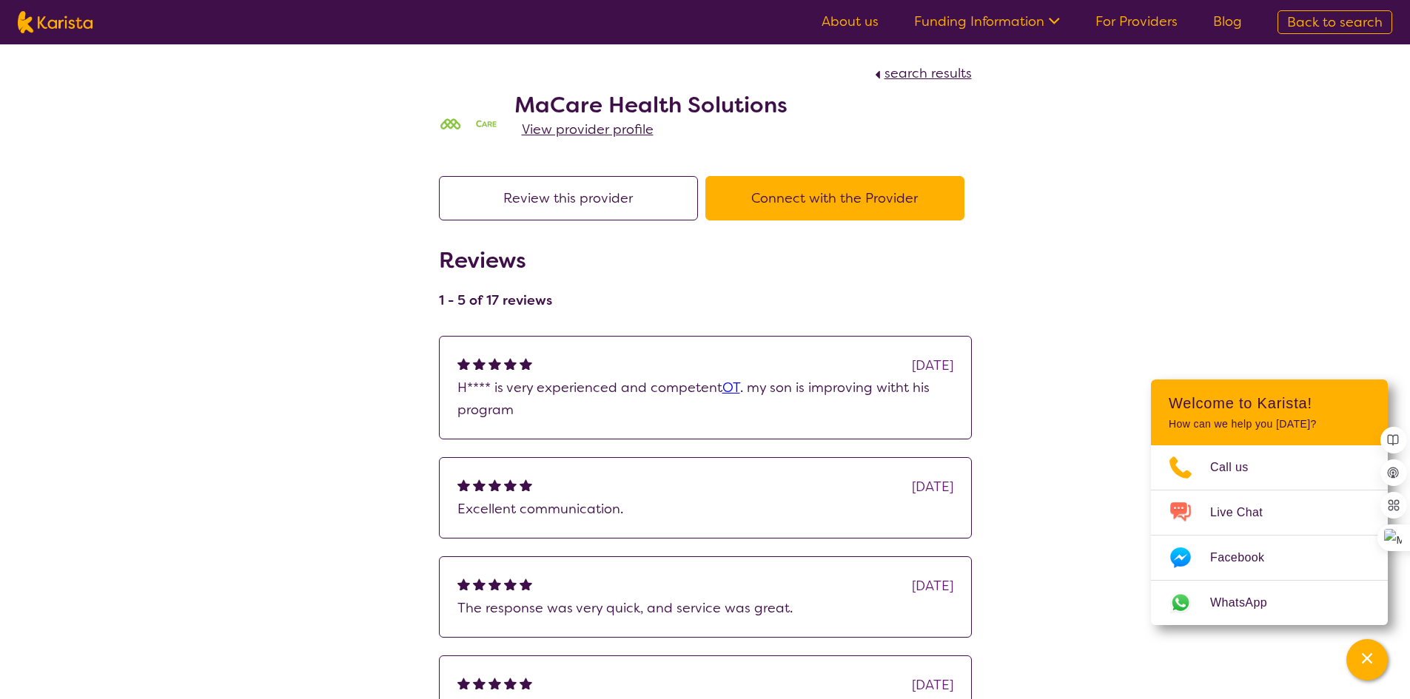
select select "by_score"
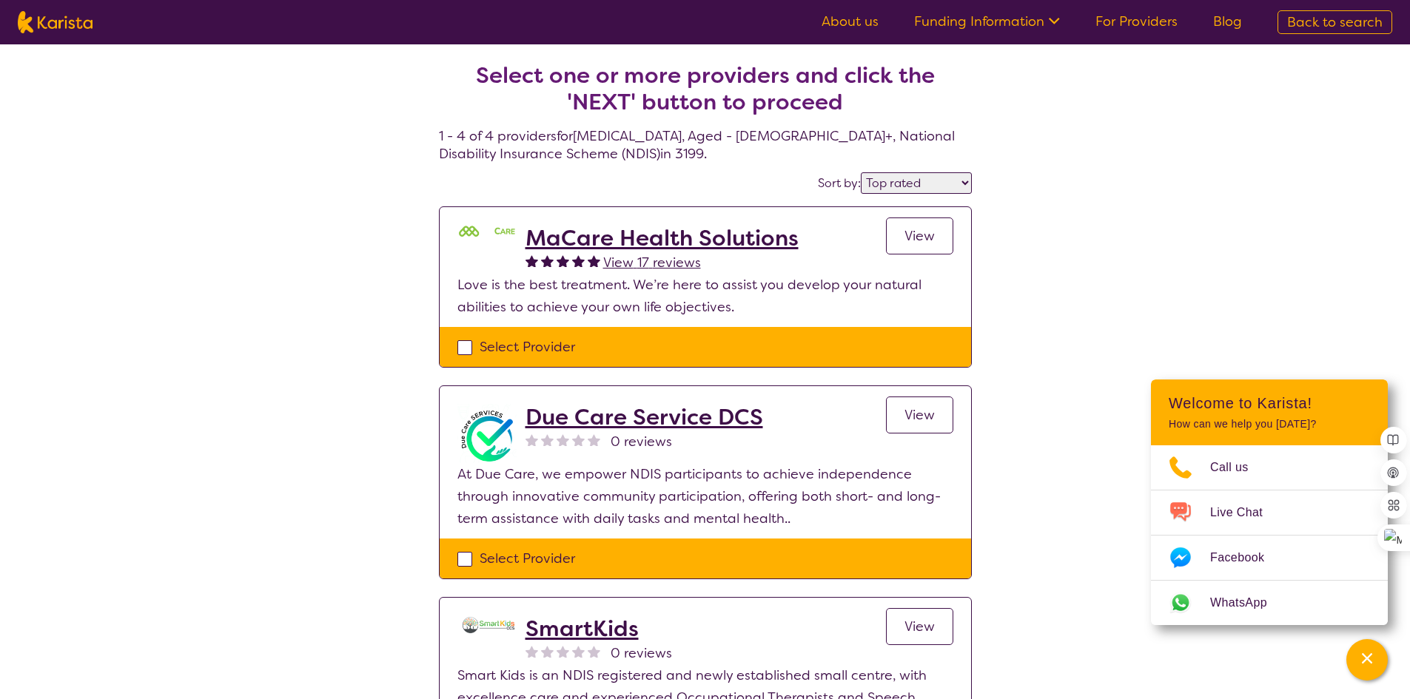
select select "[MEDICAL_DATA]"
select select "AG"
select select "NDIS"
select select "[MEDICAL_DATA]"
select select "AG"
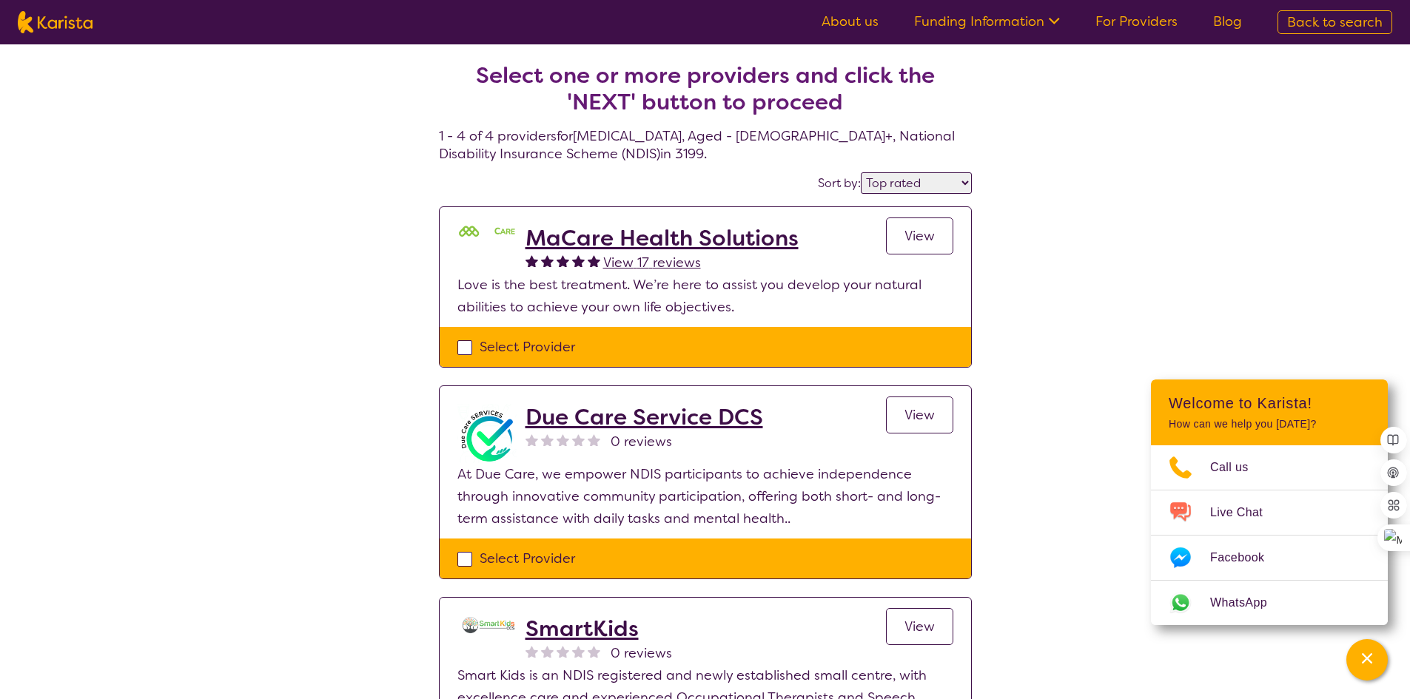
select select "NDIS"
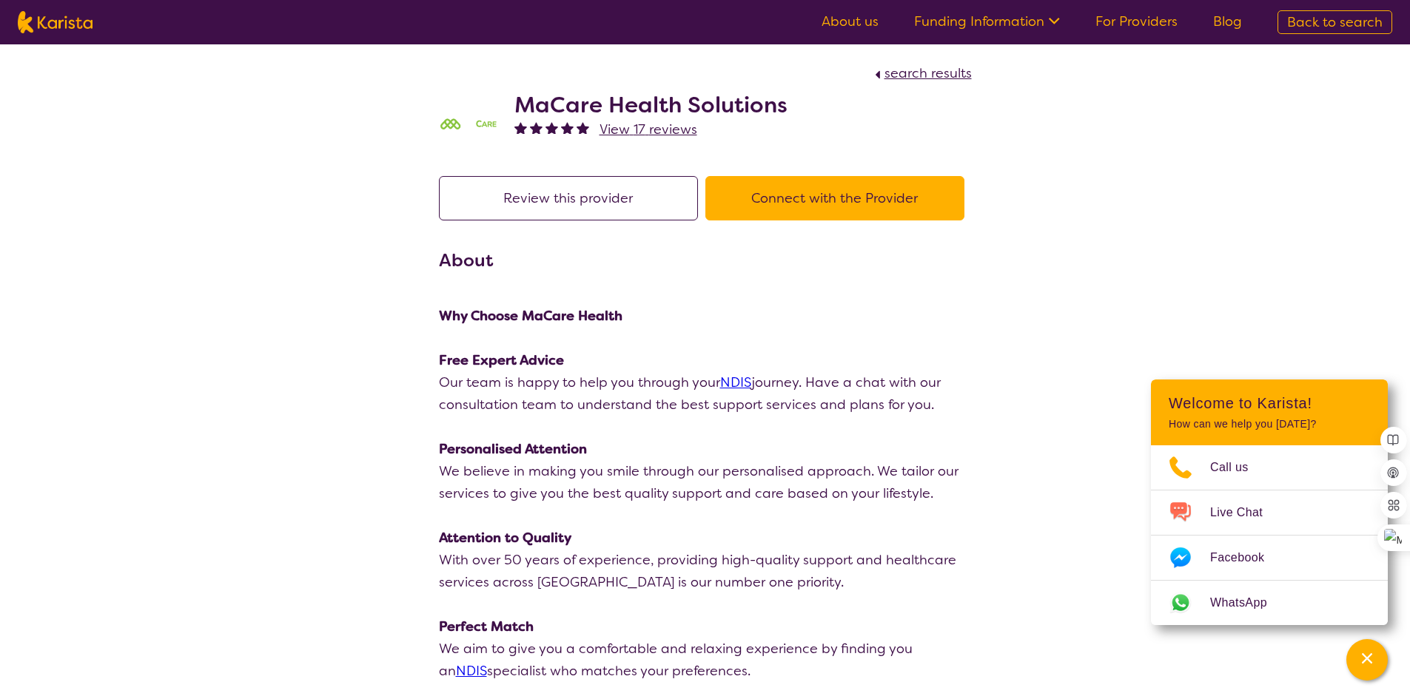
scroll to position [296, 0]
select select "by_score"
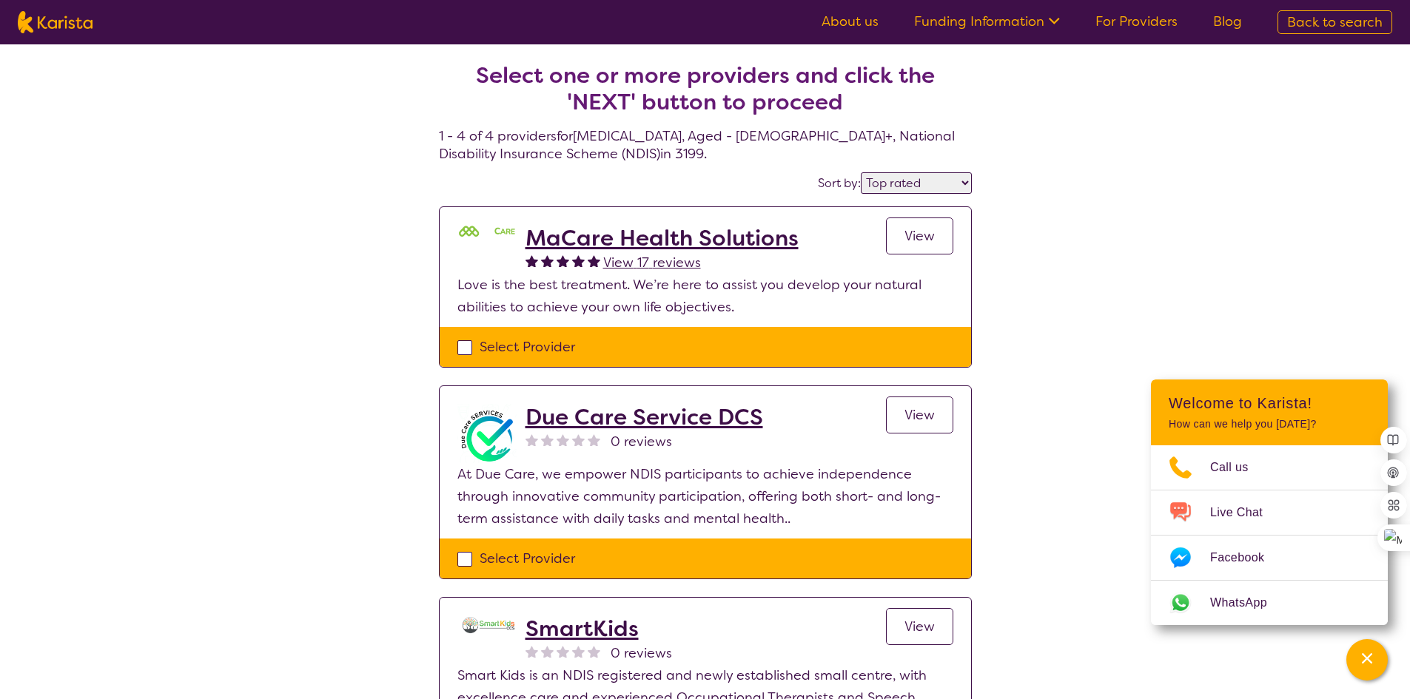
select select "[MEDICAL_DATA]"
select select "AG"
select select "NDIS"
select select "[MEDICAL_DATA]"
select select "AG"
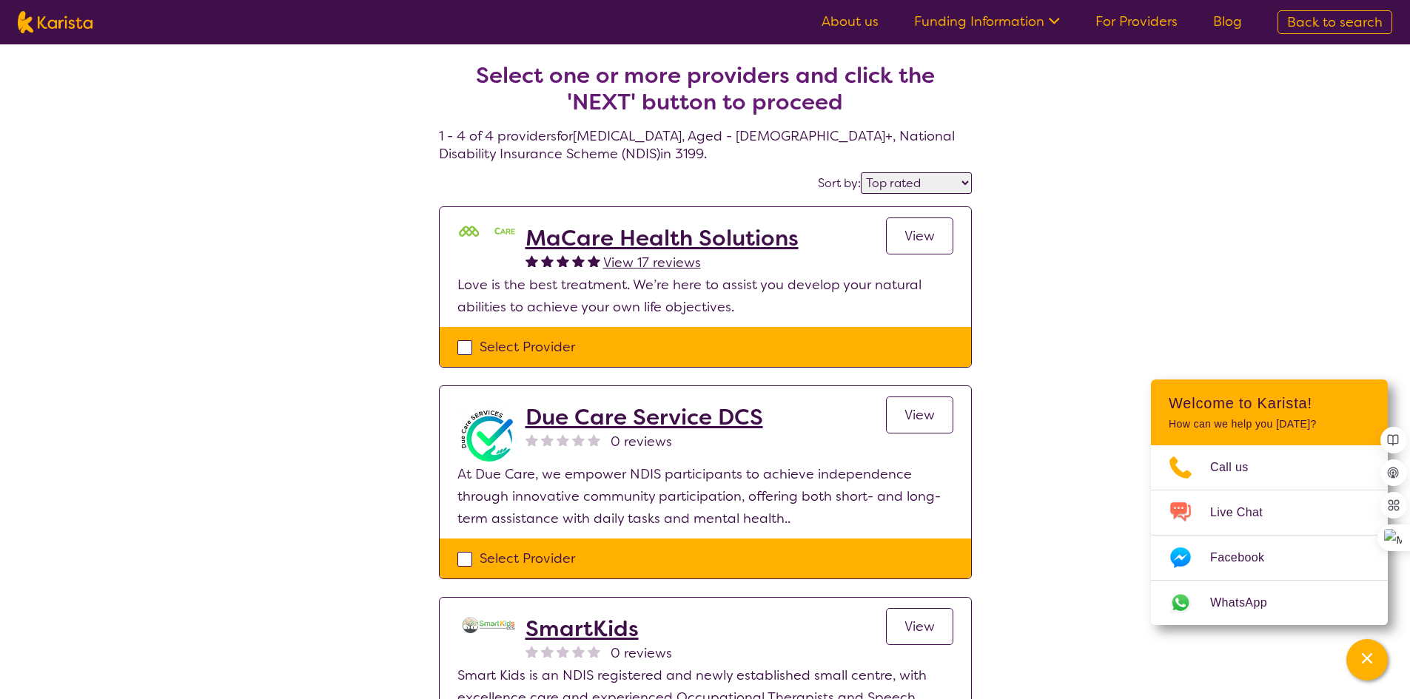
select select "NDIS"
